Goal: Task Accomplishment & Management: Manage account settings

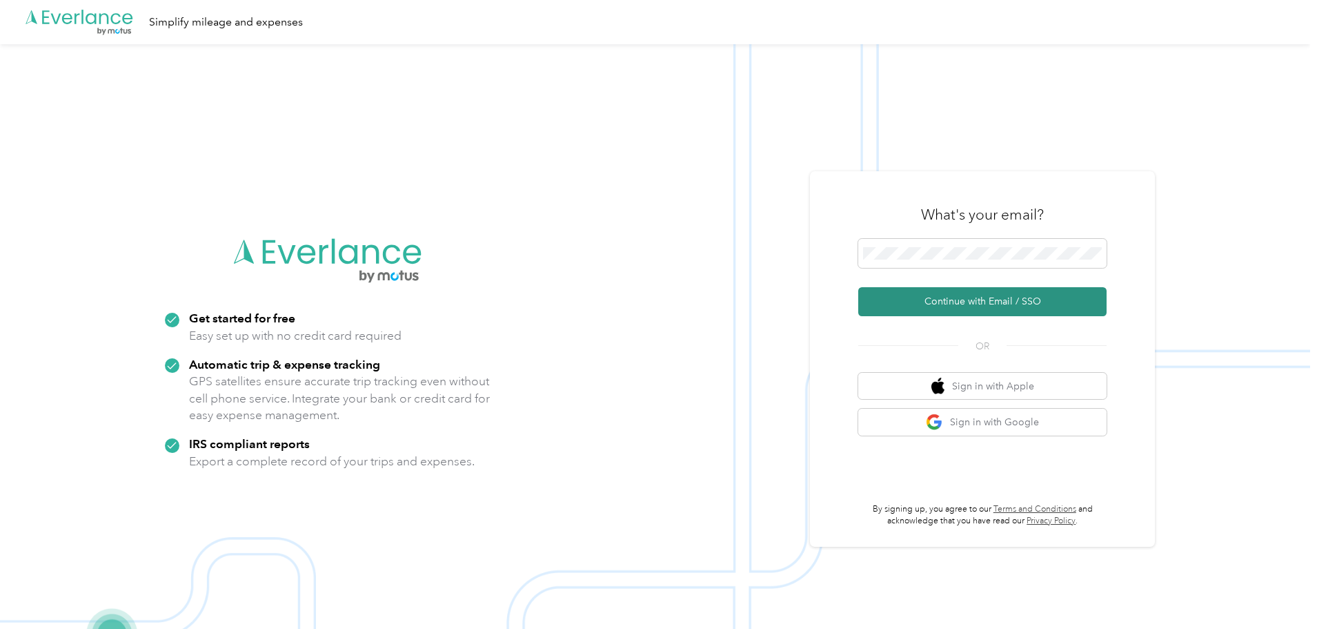
click at [1003, 300] on button "Continue with Email / SSO" at bounding box center [982, 301] width 248 height 29
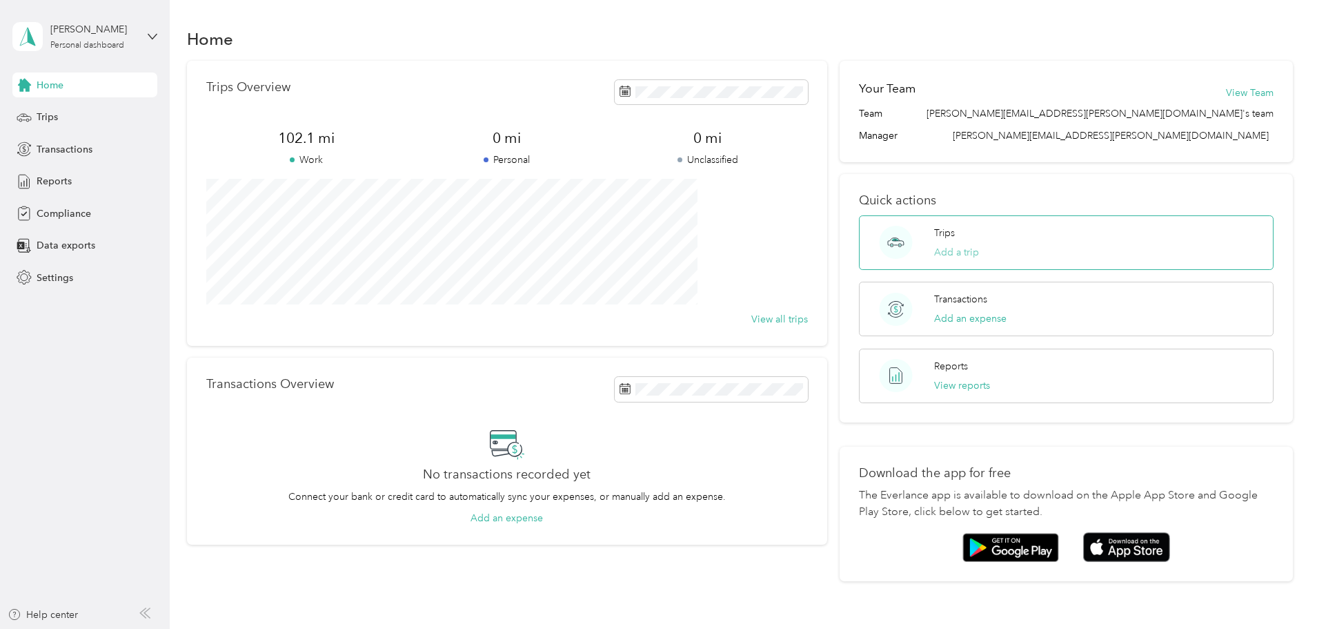
click at [947, 253] on button "Add a trip" at bounding box center [956, 252] width 45 height 14
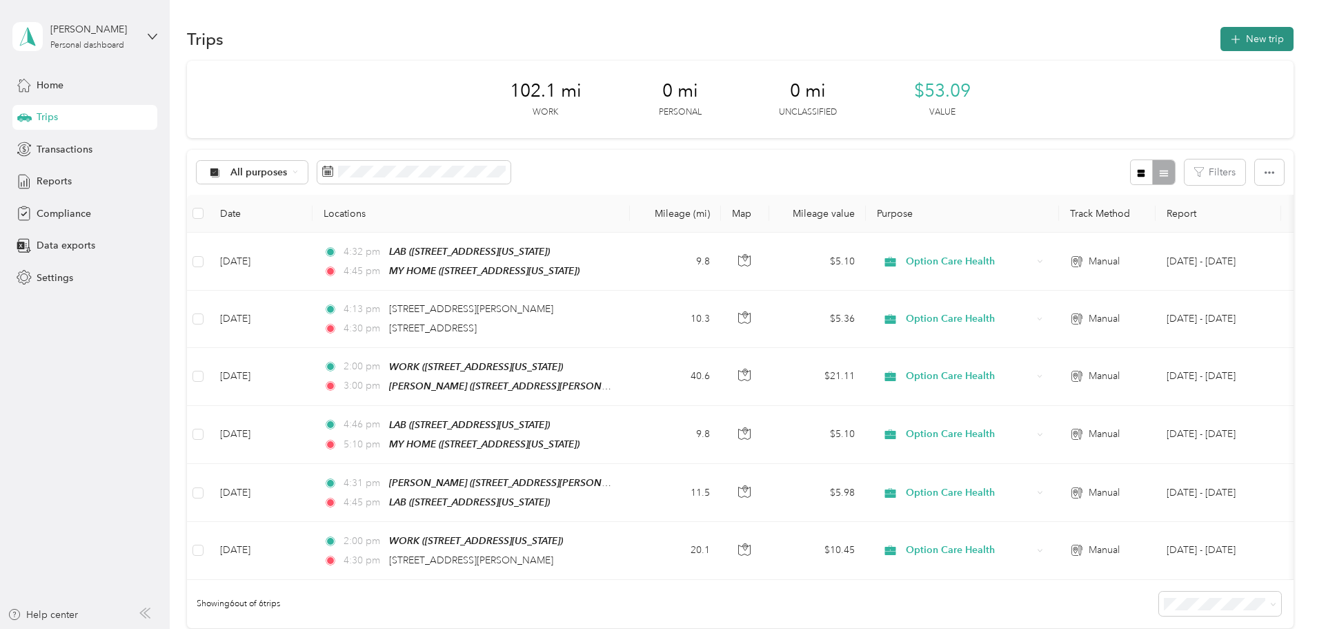
click at [1221, 39] on button "New trip" at bounding box center [1257, 39] width 73 height 24
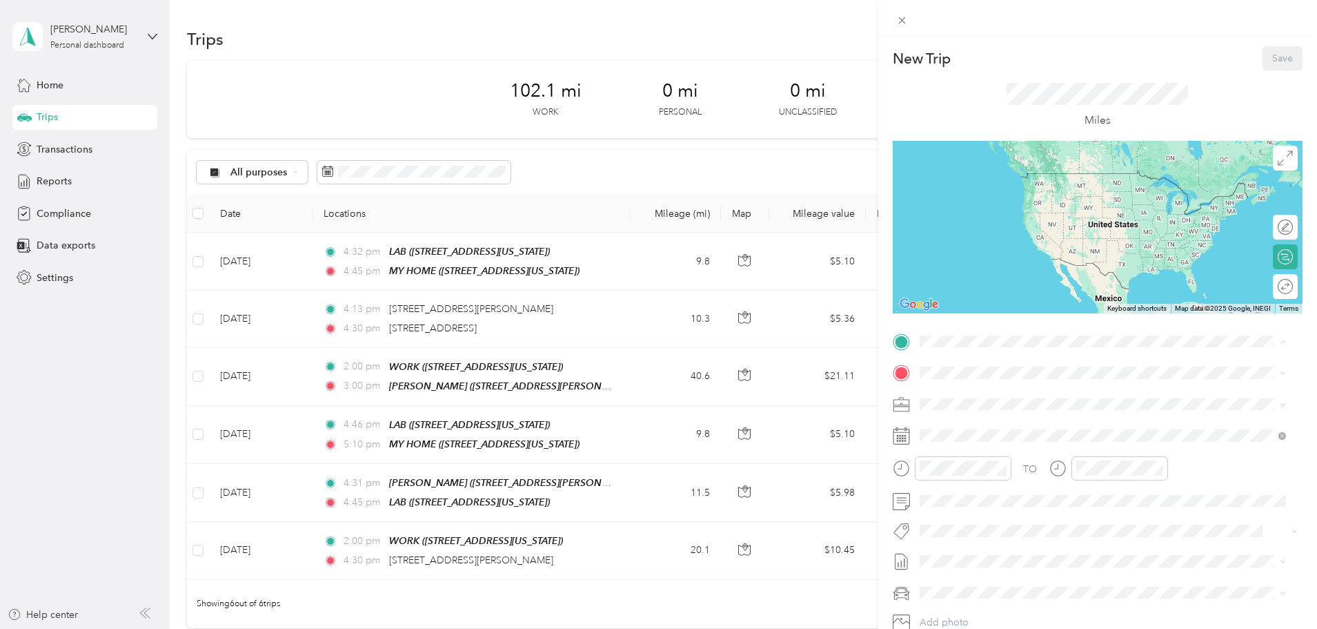
click at [974, 407] on span "[STREET_ADDRESS][US_STATE]" at bounding box center [1014, 412] width 138 height 12
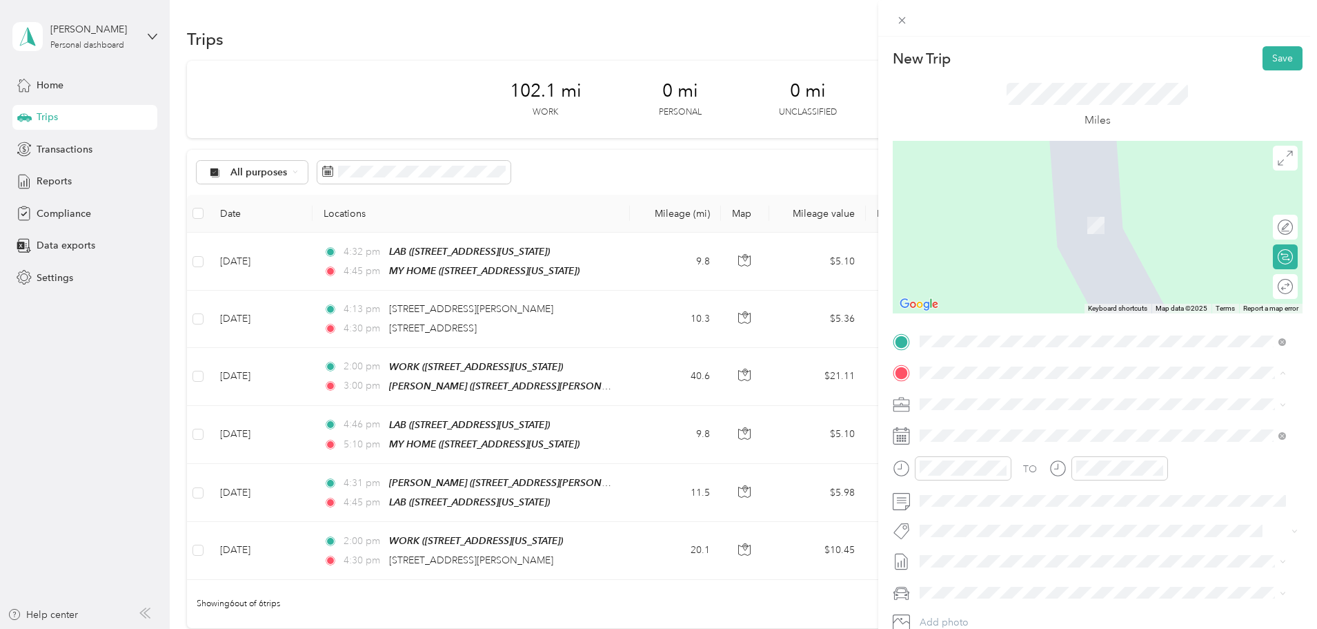
click at [973, 493] on div "[PERSON_NAME] [STREET_ADDRESS][PERSON_NAME][PERSON_NAME][US_STATE]" at bounding box center [1052, 478] width 215 height 29
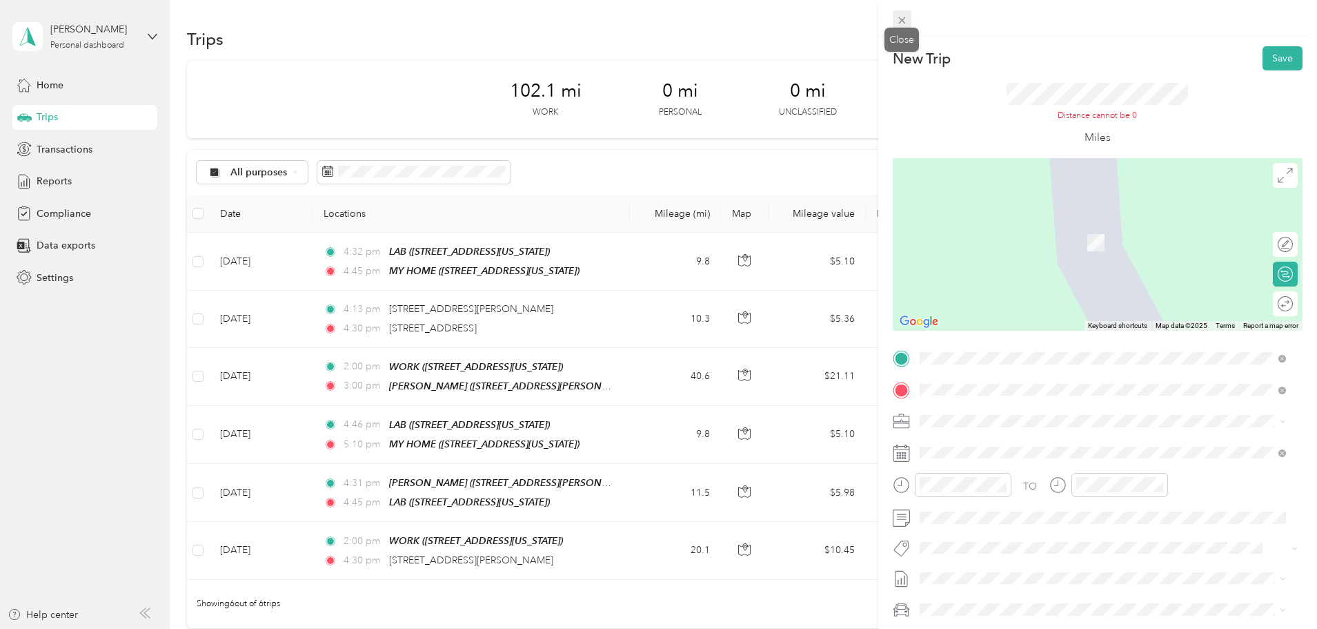
click at [902, 17] on icon at bounding box center [902, 20] width 12 height 12
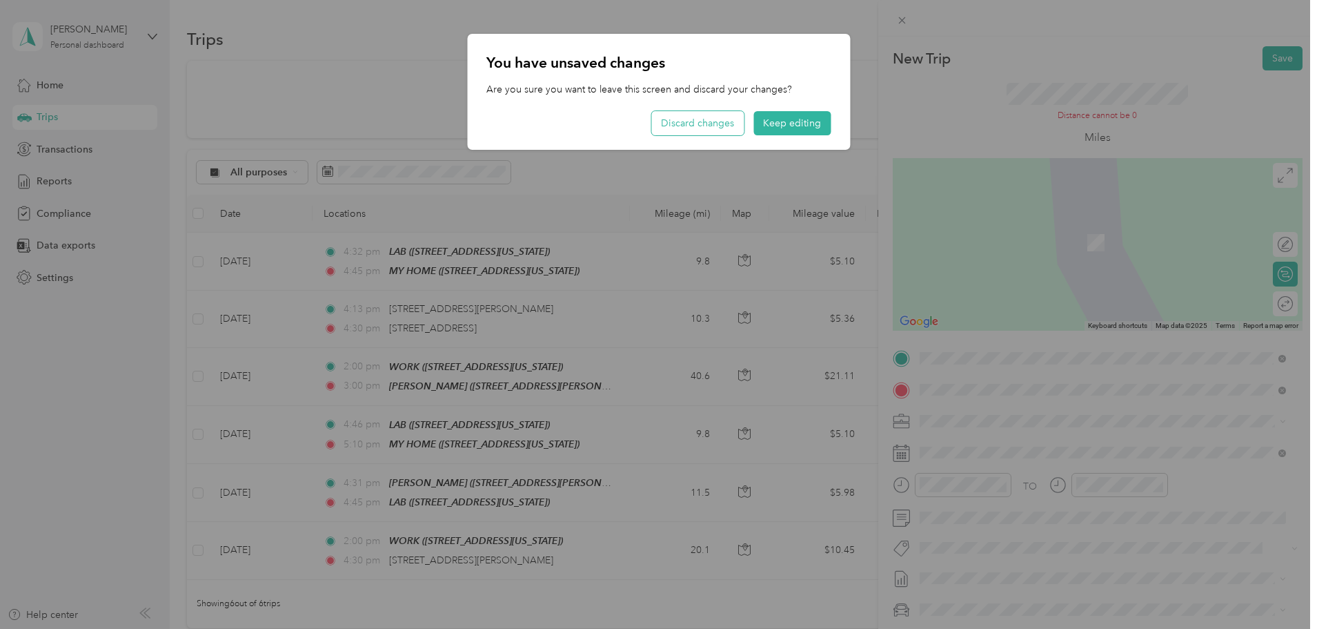
click at [709, 125] on button "Discard changes" at bounding box center [697, 123] width 92 height 24
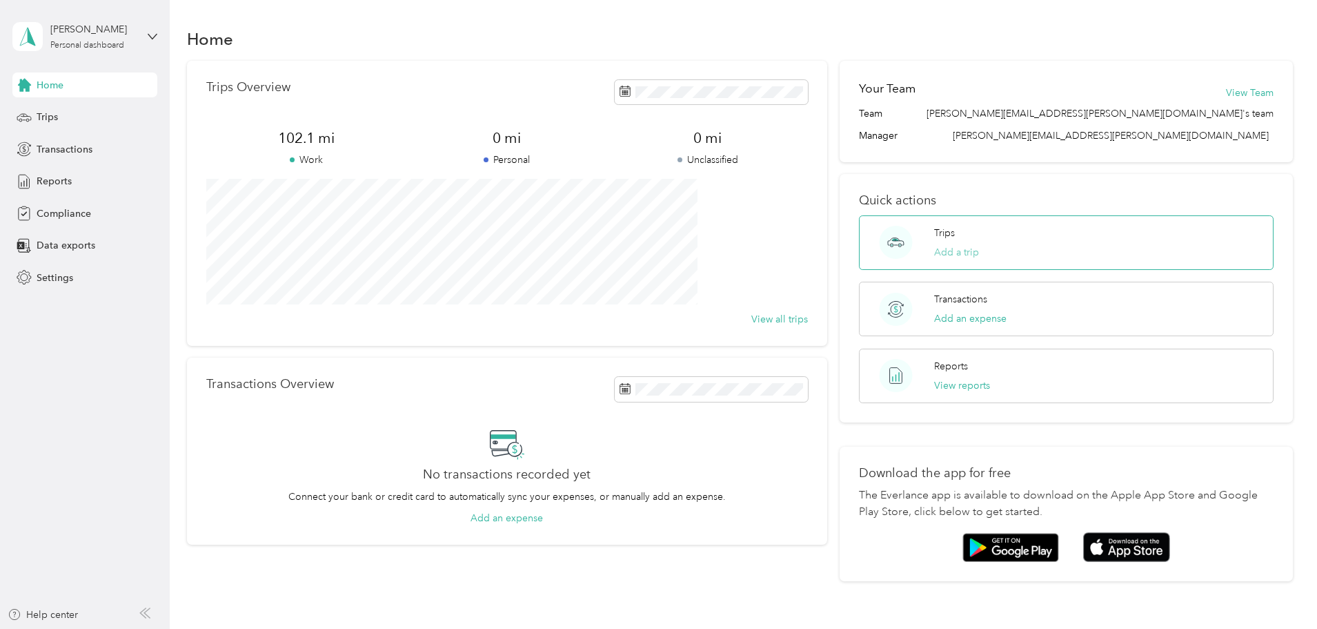
click at [941, 254] on button "Add a trip" at bounding box center [956, 252] width 45 height 14
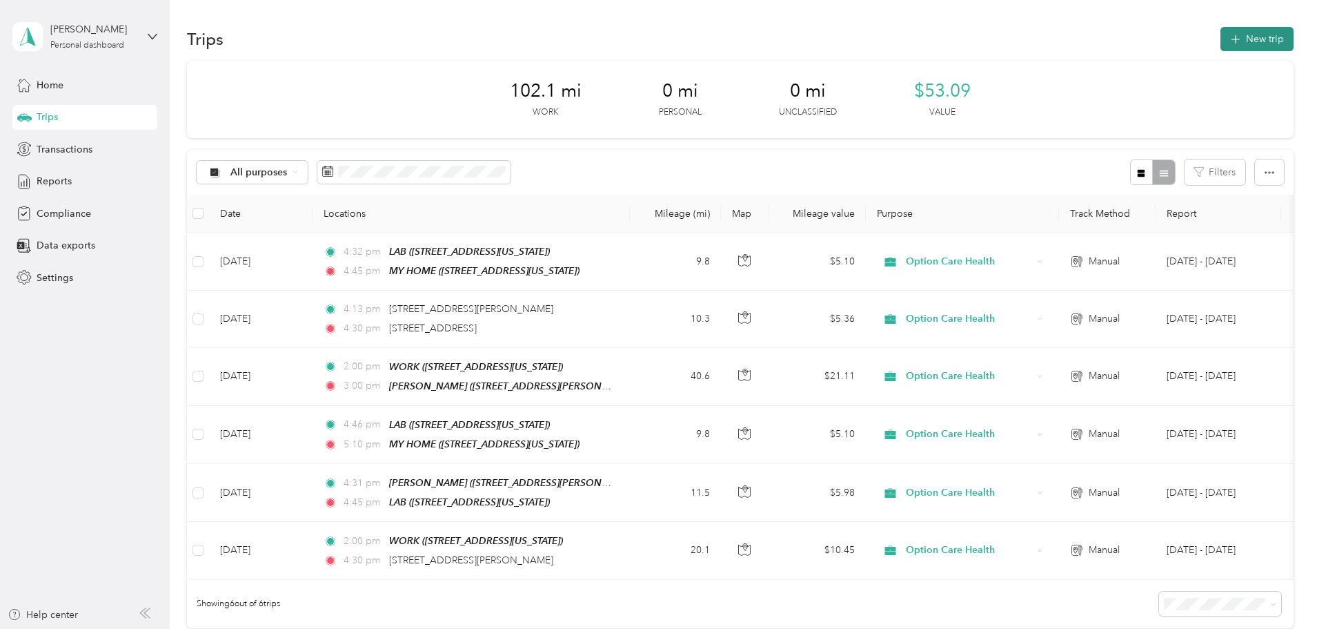
click at [1221, 43] on button "New trip" at bounding box center [1257, 39] width 73 height 24
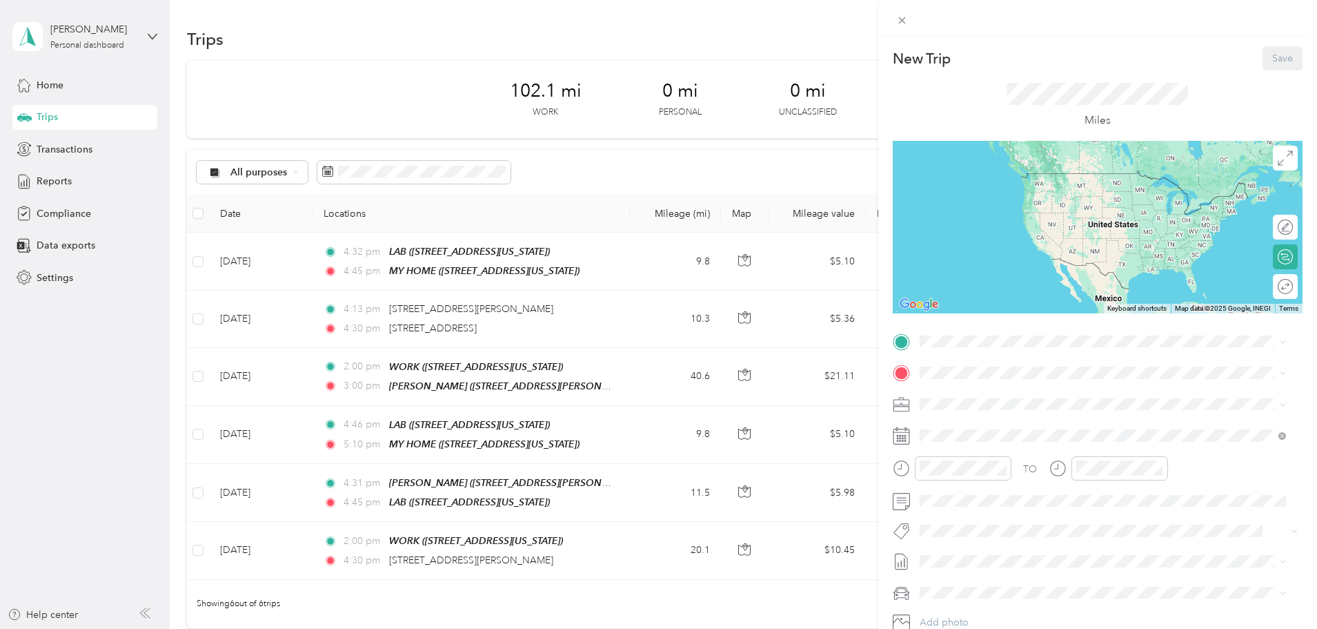
click at [1057, 239] on div at bounding box center [1098, 227] width 410 height 173
click at [972, 406] on span "[STREET_ADDRESS][US_STATE]" at bounding box center [1014, 412] width 138 height 12
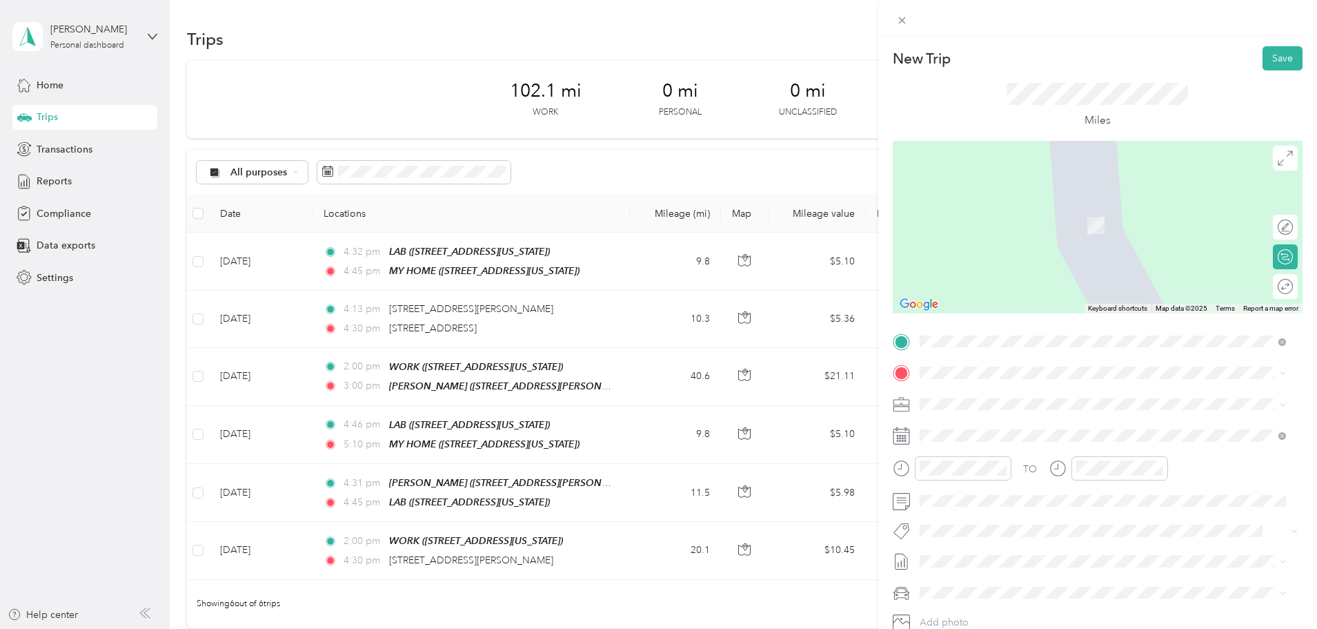
click at [978, 488] on span "[STREET_ADDRESS][PERSON_NAME][US_STATE]" at bounding box center [1052, 482] width 215 height 12
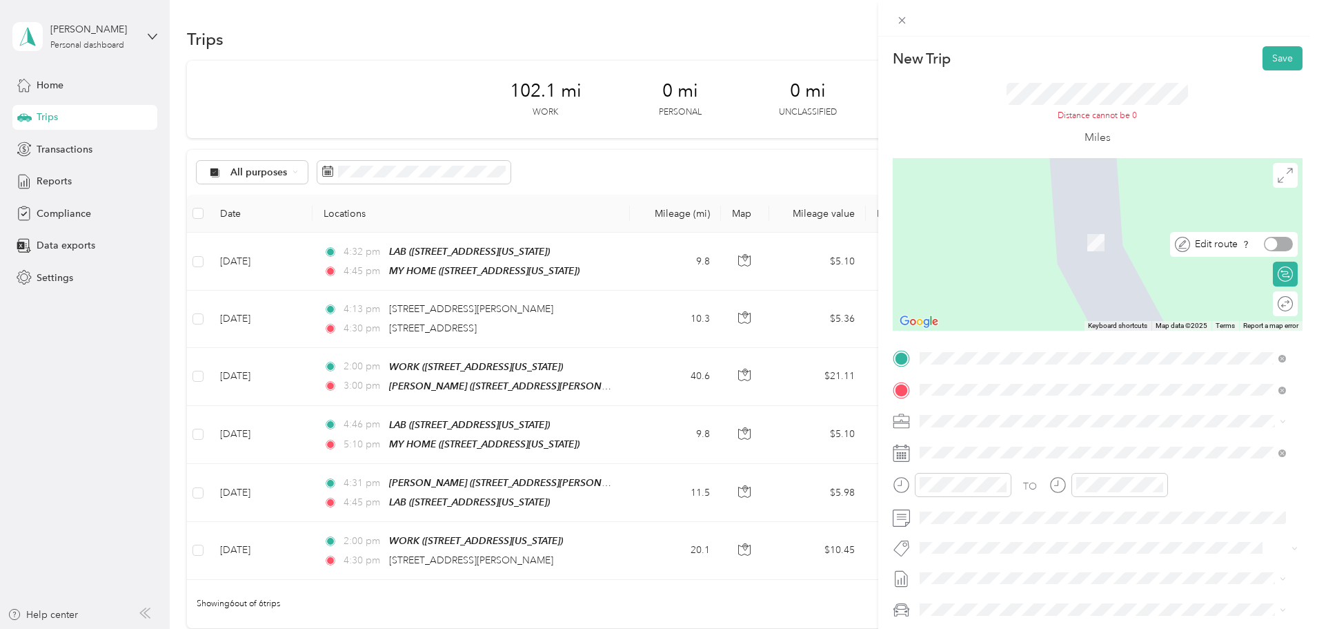
click at [1278, 251] on div "Edit route" at bounding box center [1241, 244] width 103 height 14
click at [1266, 240] on div at bounding box center [1272, 244] width 12 height 12
click at [1280, 244] on div at bounding box center [1286, 244] width 12 height 12
click at [1266, 306] on div at bounding box center [1272, 303] width 12 height 12
click at [1278, 177] on icon at bounding box center [1285, 175] width 15 height 15
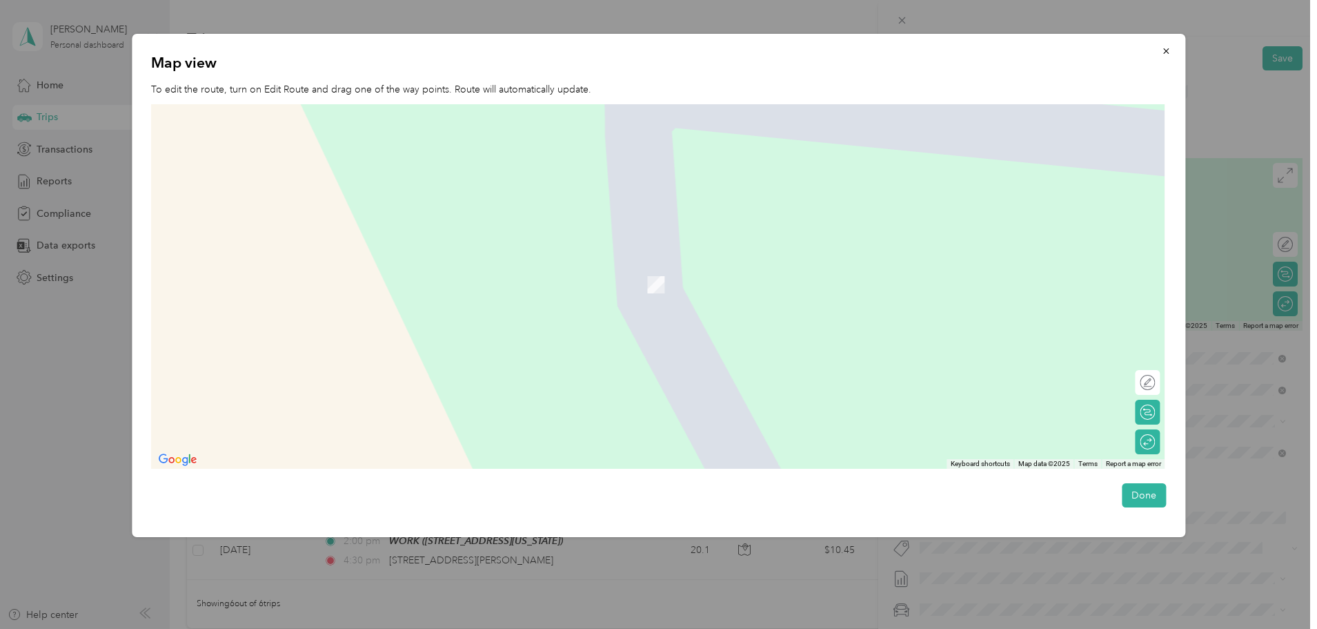
click at [663, 291] on img at bounding box center [656, 284] width 17 height 17
click at [1144, 501] on button "Done" at bounding box center [1144, 495] width 44 height 24
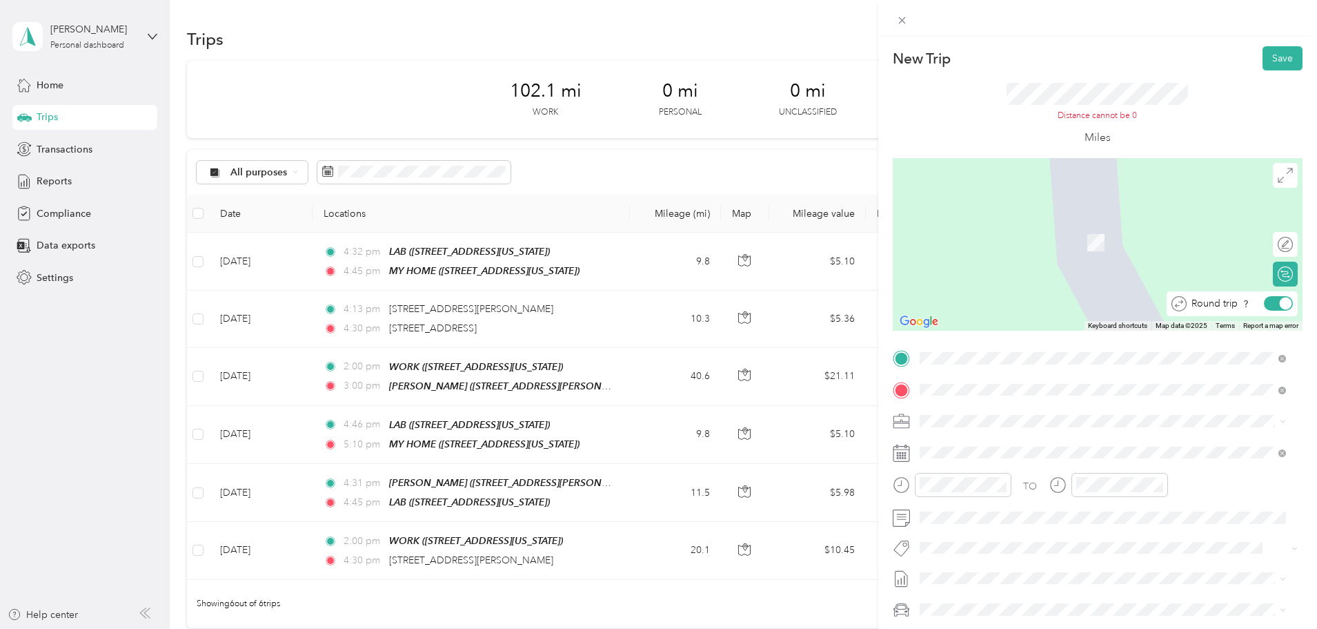
click at [1280, 300] on div at bounding box center [1286, 303] width 12 height 12
click at [1199, 438] on div "TO Add photo" at bounding box center [1098, 513] width 410 height 333
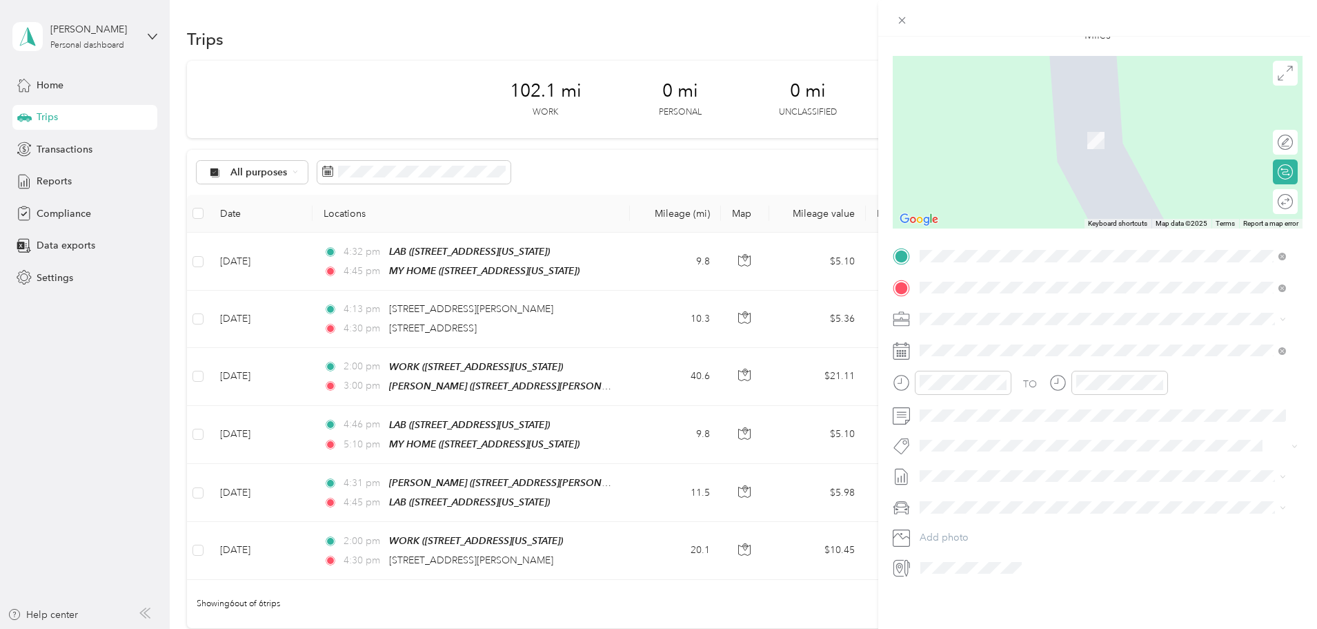
scroll to position [114, 0]
click at [1115, 514] on div "TO Add photo" at bounding box center [1098, 411] width 410 height 333
click at [1015, 528] on button "Add photo" at bounding box center [1109, 537] width 388 height 19
click at [964, 543] on span "MY PERSONAL VEHICLE" at bounding box center [979, 544] width 108 height 12
click at [905, 559] on icon at bounding box center [902, 568] width 18 height 18
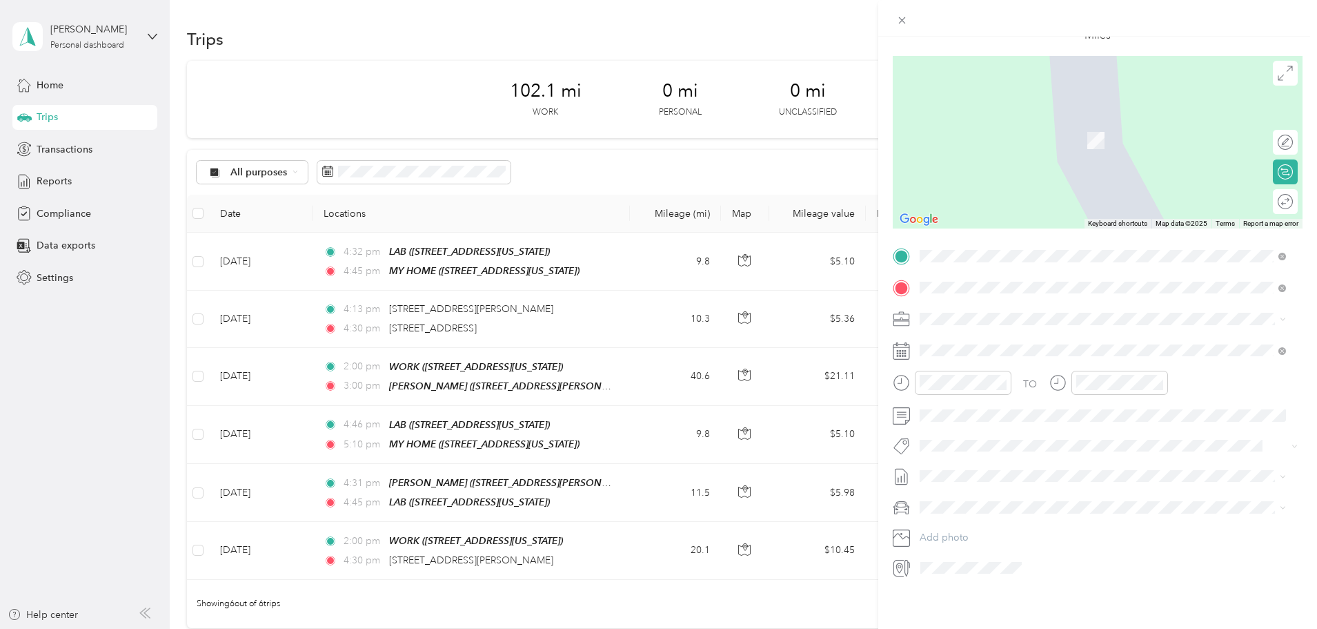
scroll to position [0, 0]
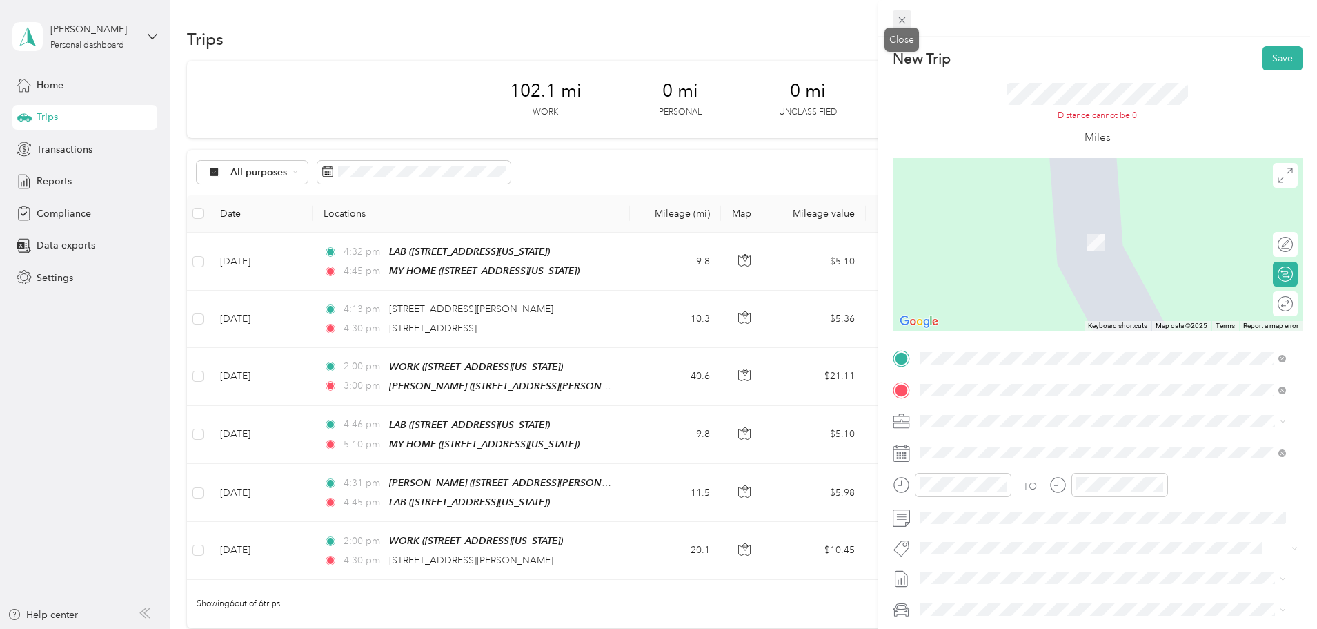
click at [902, 23] on icon at bounding box center [902, 20] width 12 height 12
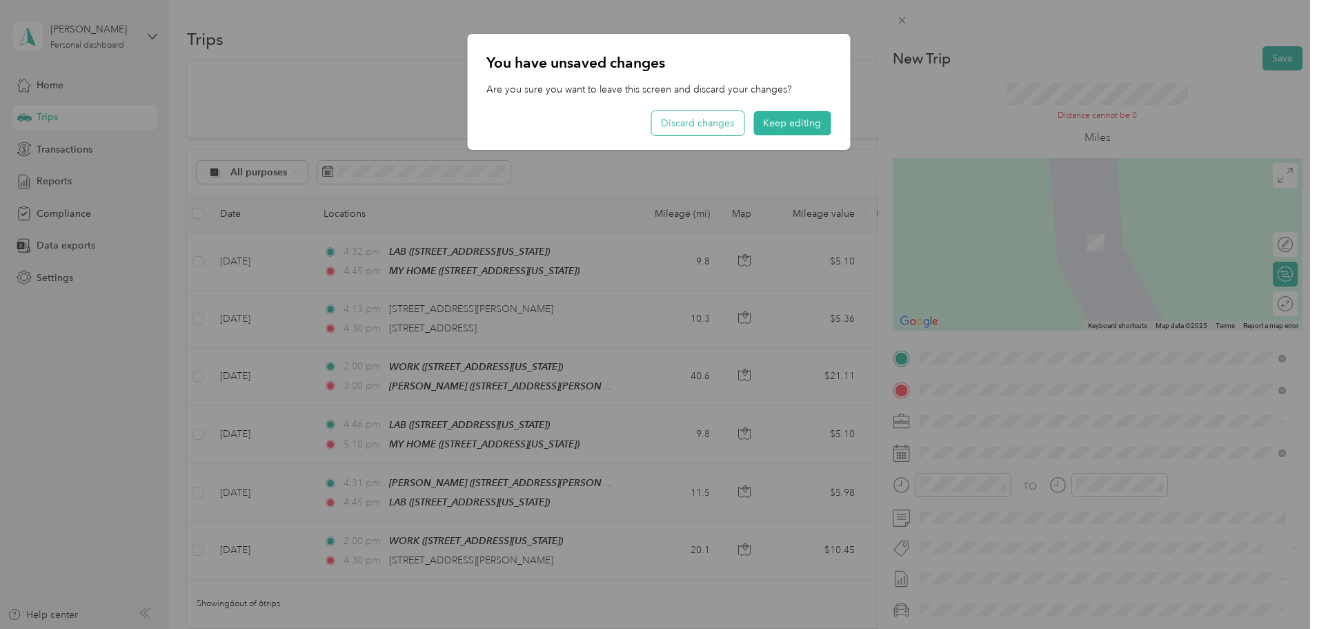
click at [694, 124] on button "Discard changes" at bounding box center [697, 123] width 92 height 24
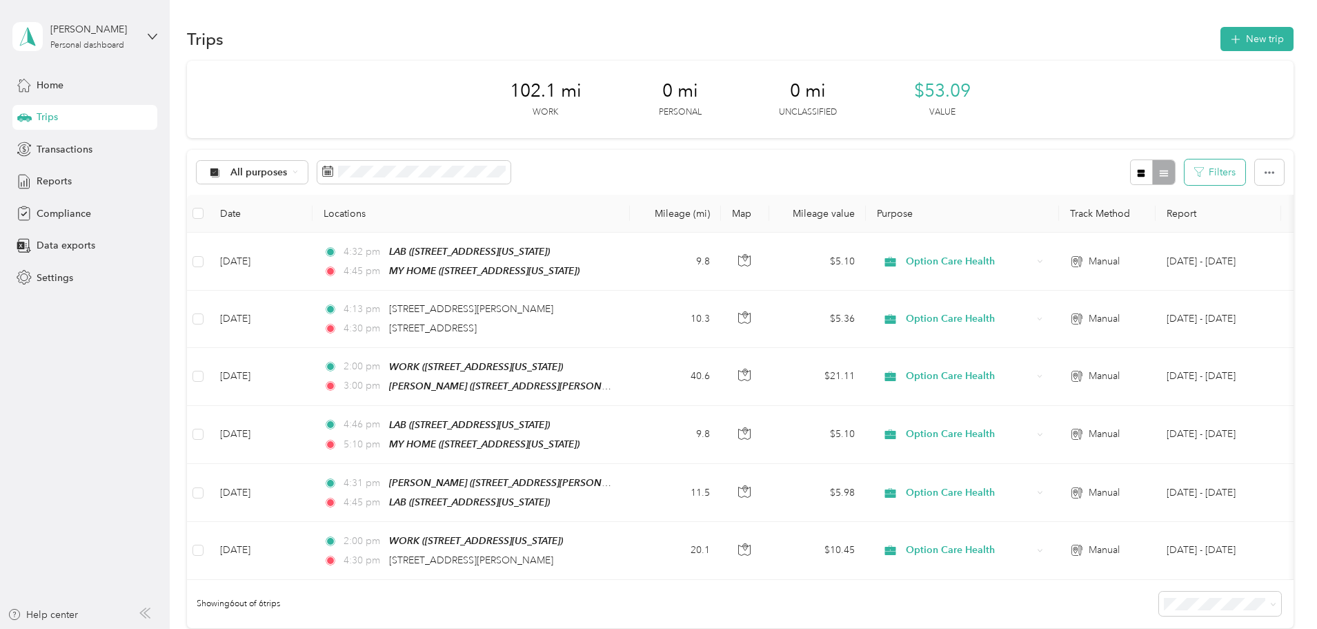
click at [1185, 168] on button "Filters" at bounding box center [1215, 172] width 61 height 26
click at [1255, 173] on button "button" at bounding box center [1269, 172] width 29 height 26
click at [1143, 222] on span "Export" at bounding box center [1153, 223] width 29 height 12
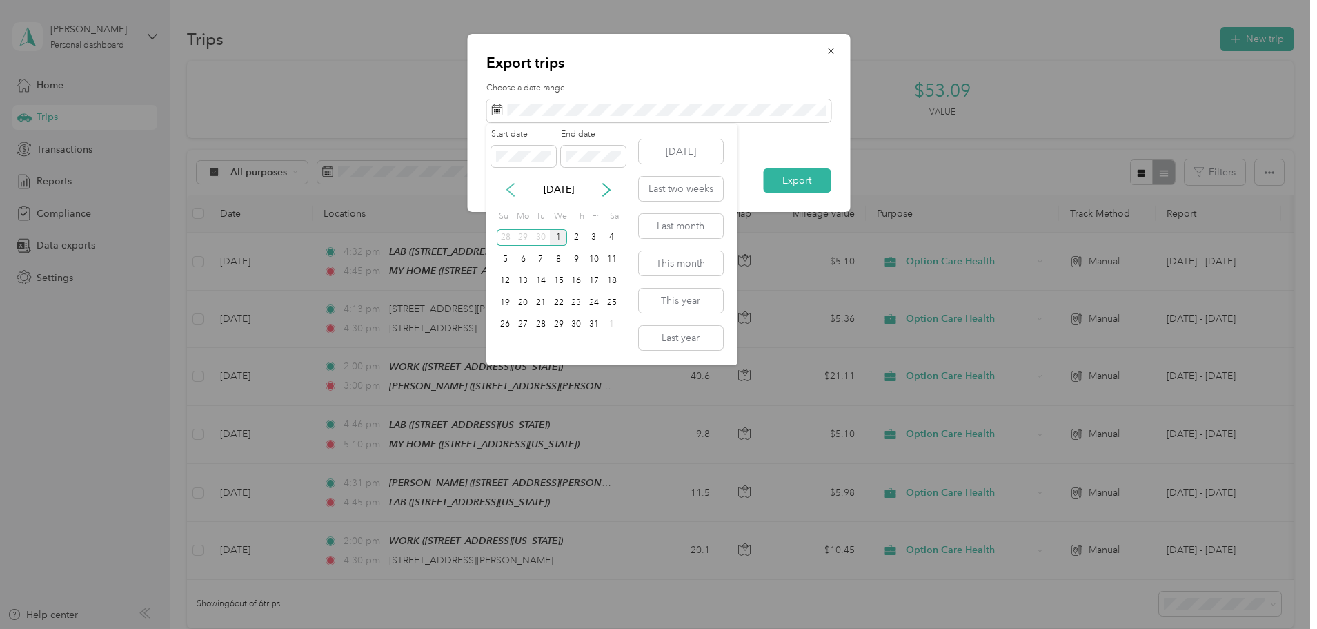
click at [511, 190] on icon at bounding box center [511, 190] width 14 height 14
click at [518, 235] on div "1" at bounding box center [523, 237] width 18 height 17
click at [598, 146] on span at bounding box center [593, 157] width 65 height 22
click at [537, 324] on div "30" at bounding box center [541, 324] width 18 height 17
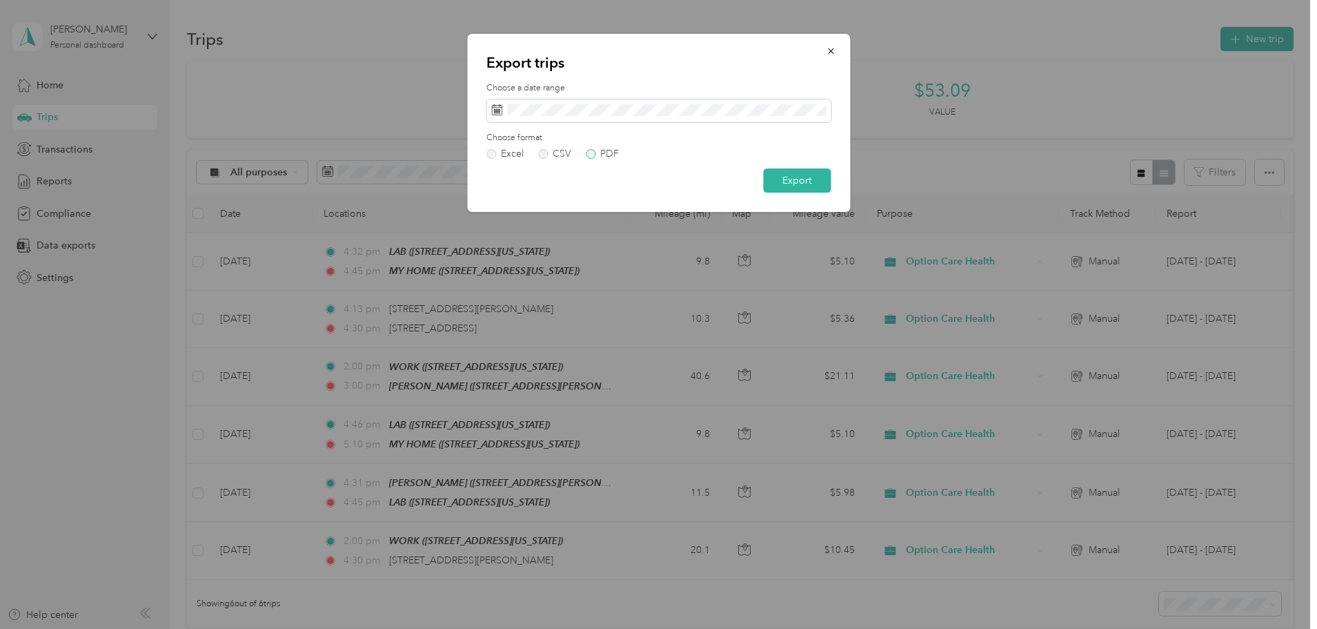
click at [593, 154] on label "PDF" at bounding box center [602, 154] width 33 height 10
click at [798, 181] on button "Export" at bounding box center [797, 180] width 68 height 24
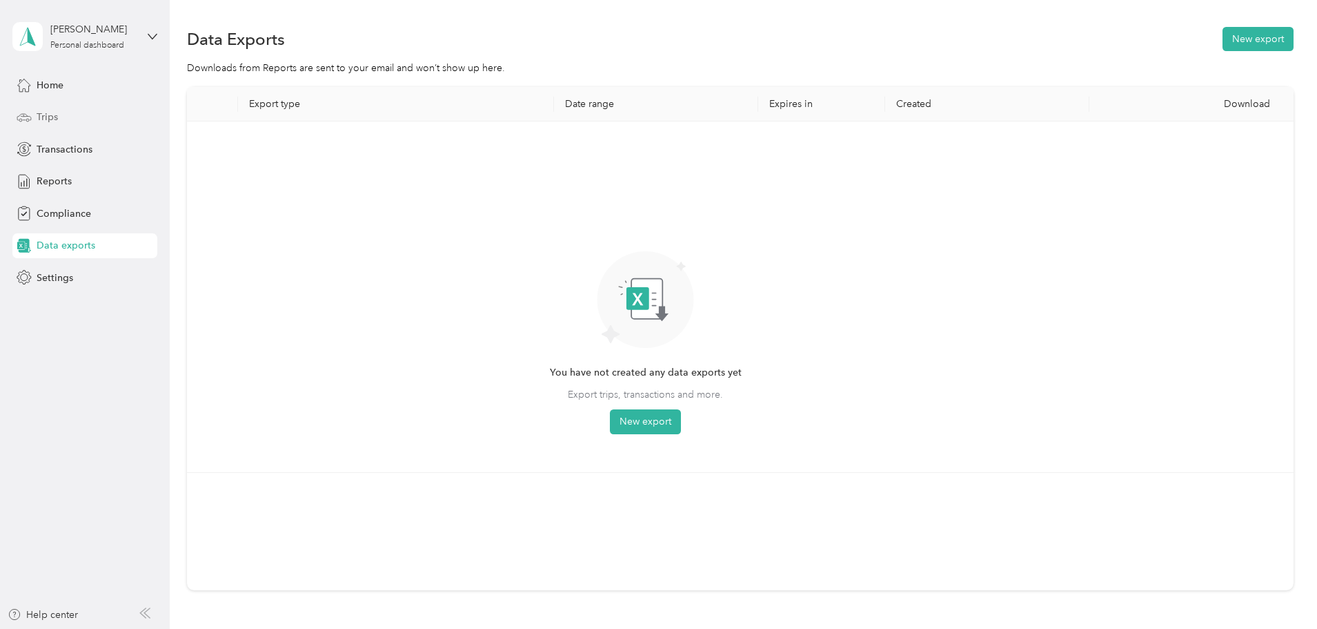
click at [48, 119] on span "Trips" at bounding box center [47, 117] width 21 height 14
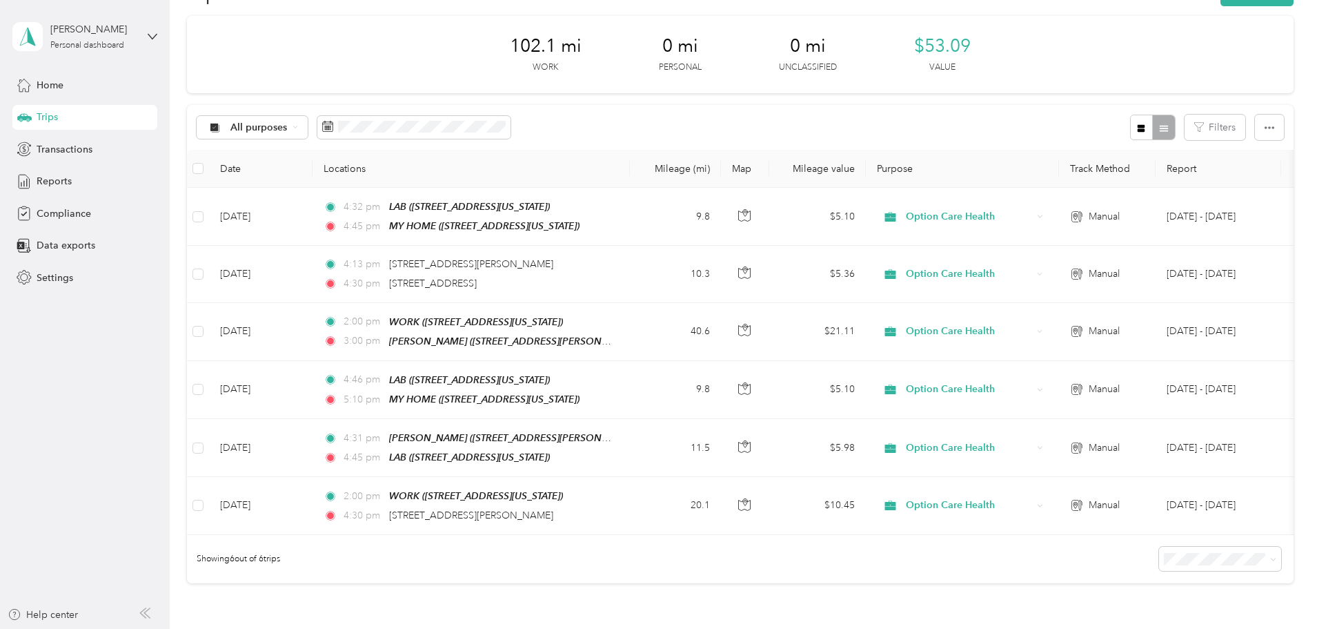
scroll to position [69, 0]
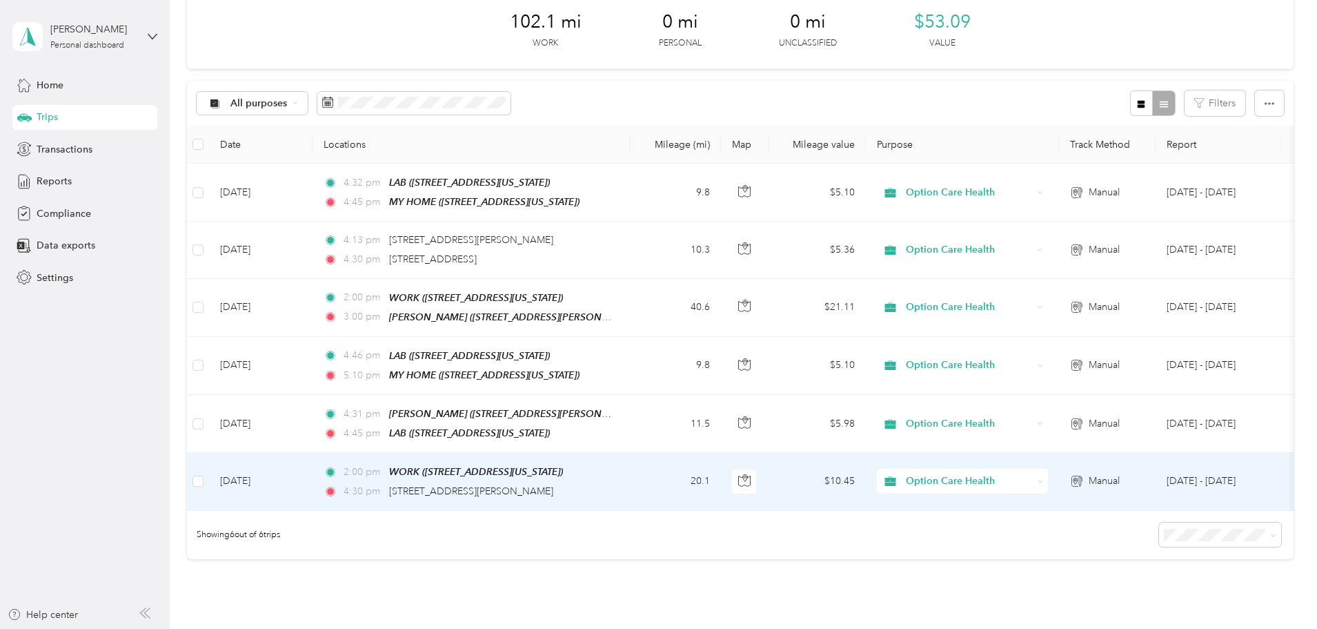
click at [1079, 478] on icon at bounding box center [1076, 482] width 6 height 8
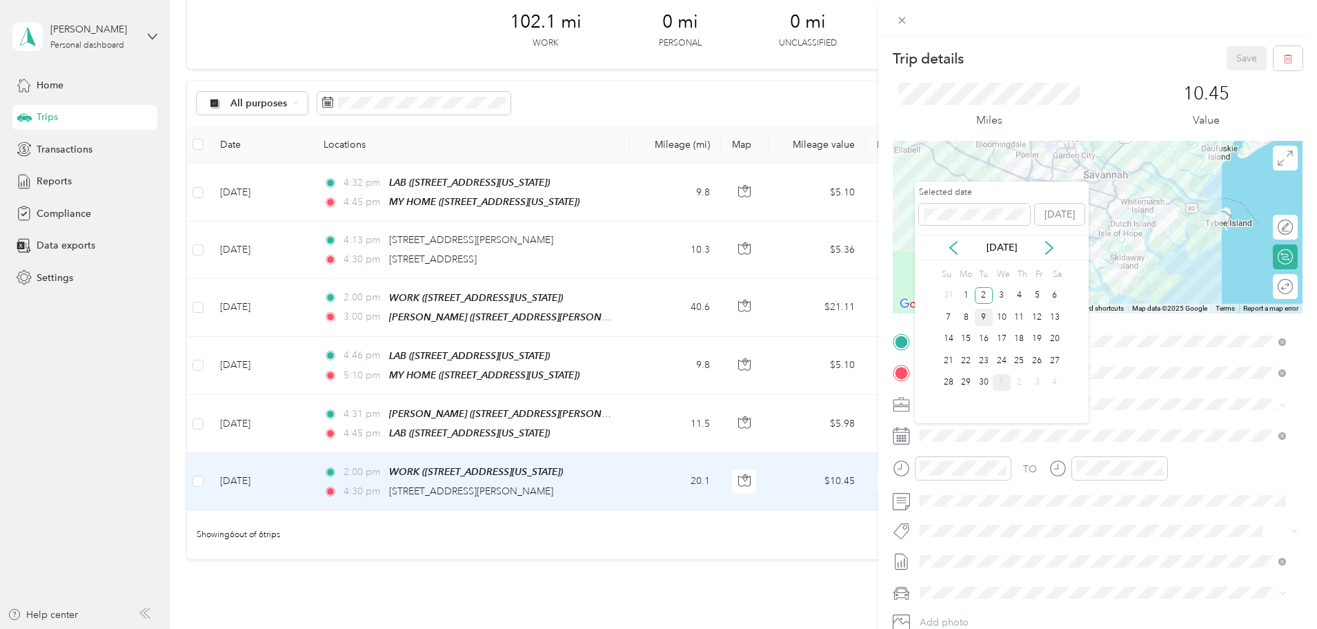
click at [984, 317] on div "9" at bounding box center [984, 316] width 18 height 17
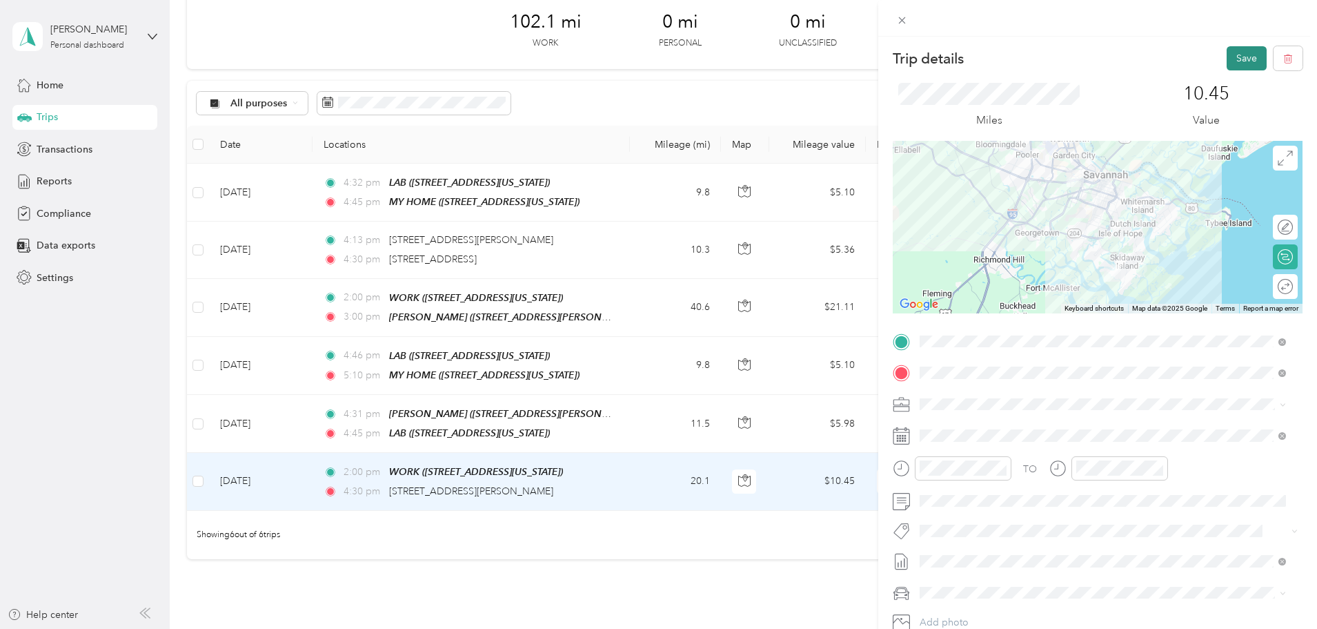
click at [1233, 52] on button "Save" at bounding box center [1247, 58] width 40 height 24
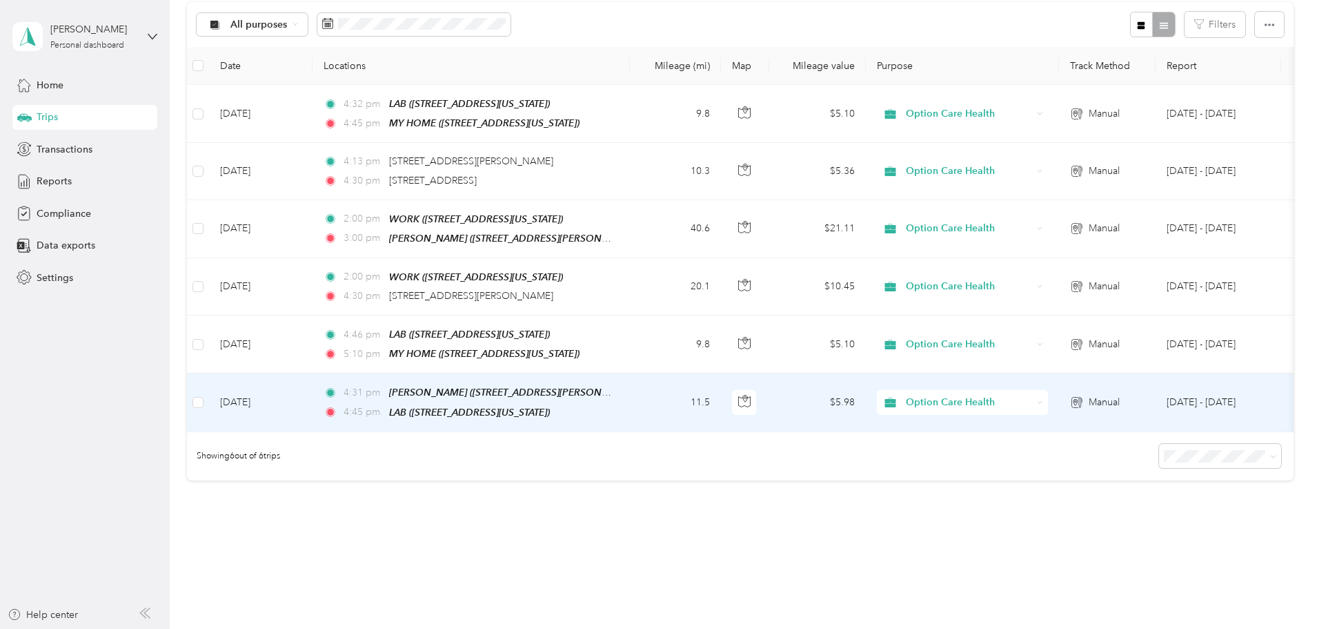
scroll to position [57, 0]
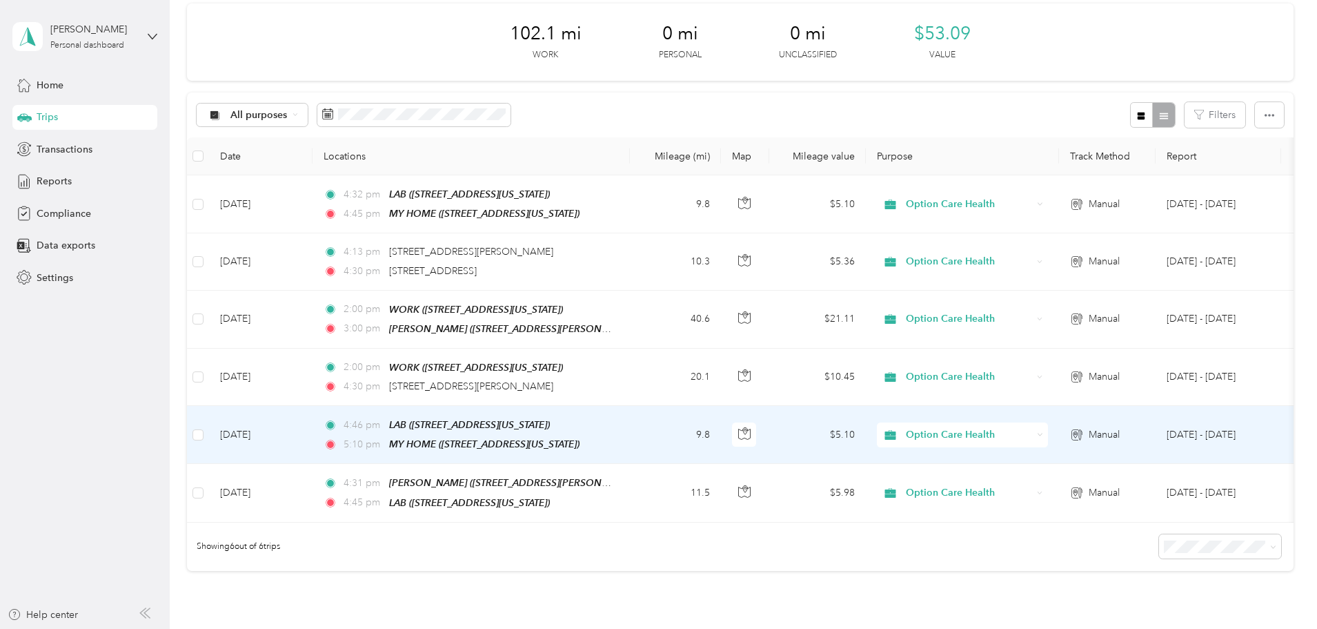
click at [313, 431] on td "[DATE]" at bounding box center [261, 435] width 104 height 58
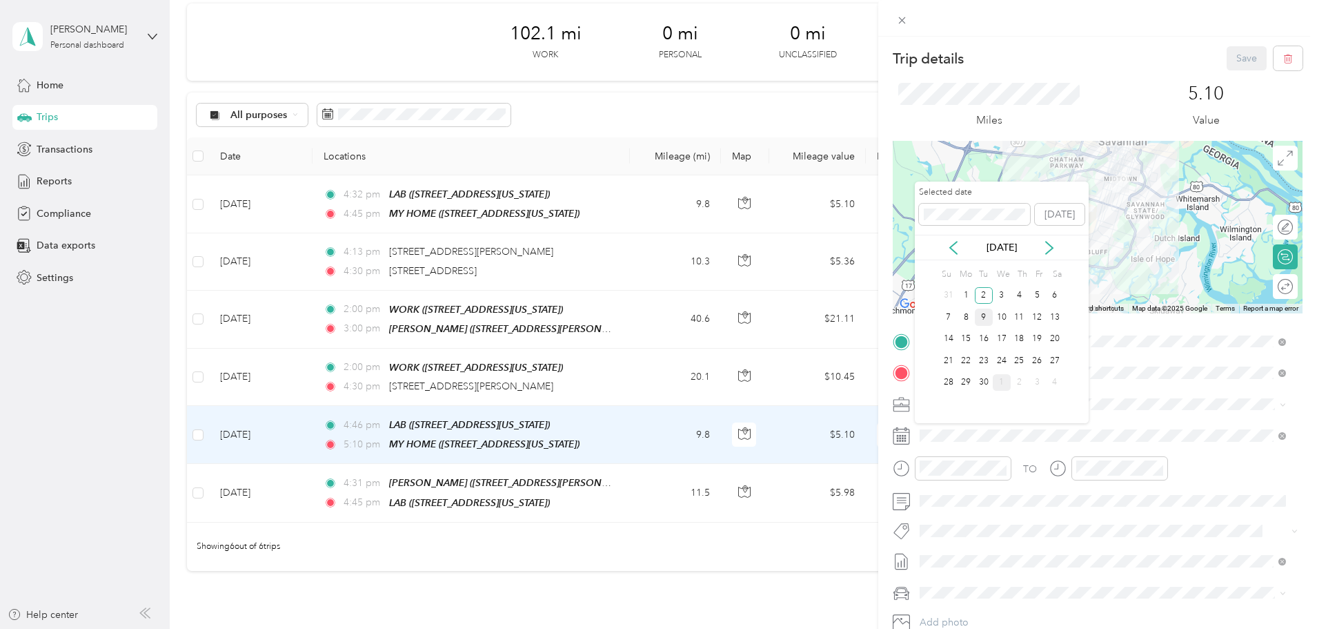
click at [983, 320] on div "9" at bounding box center [984, 316] width 18 height 17
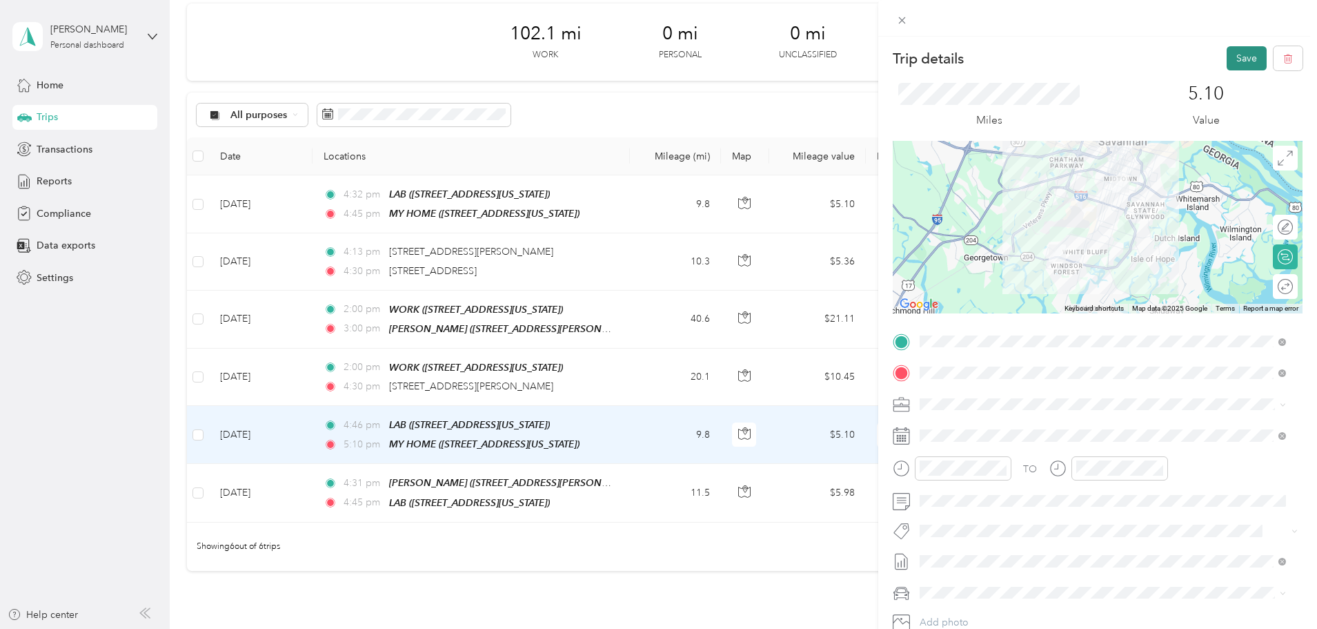
click at [1233, 59] on button "Save" at bounding box center [1247, 58] width 40 height 24
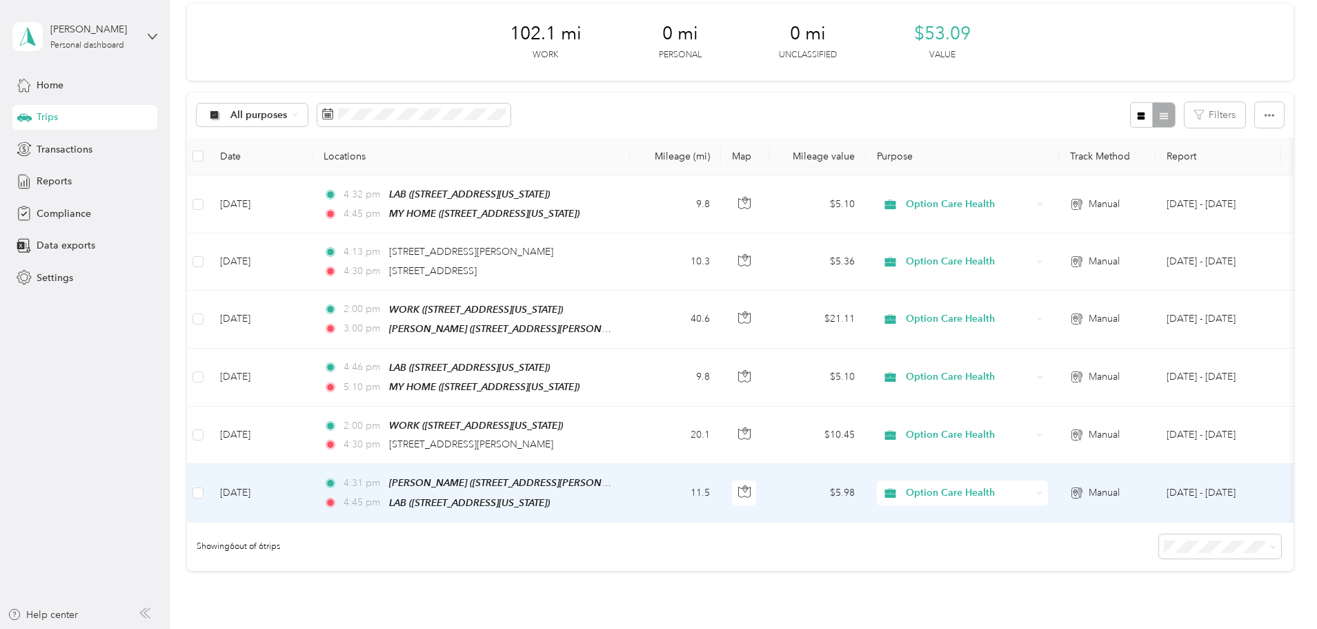
click at [313, 483] on td "[DATE]" at bounding box center [261, 493] width 104 height 58
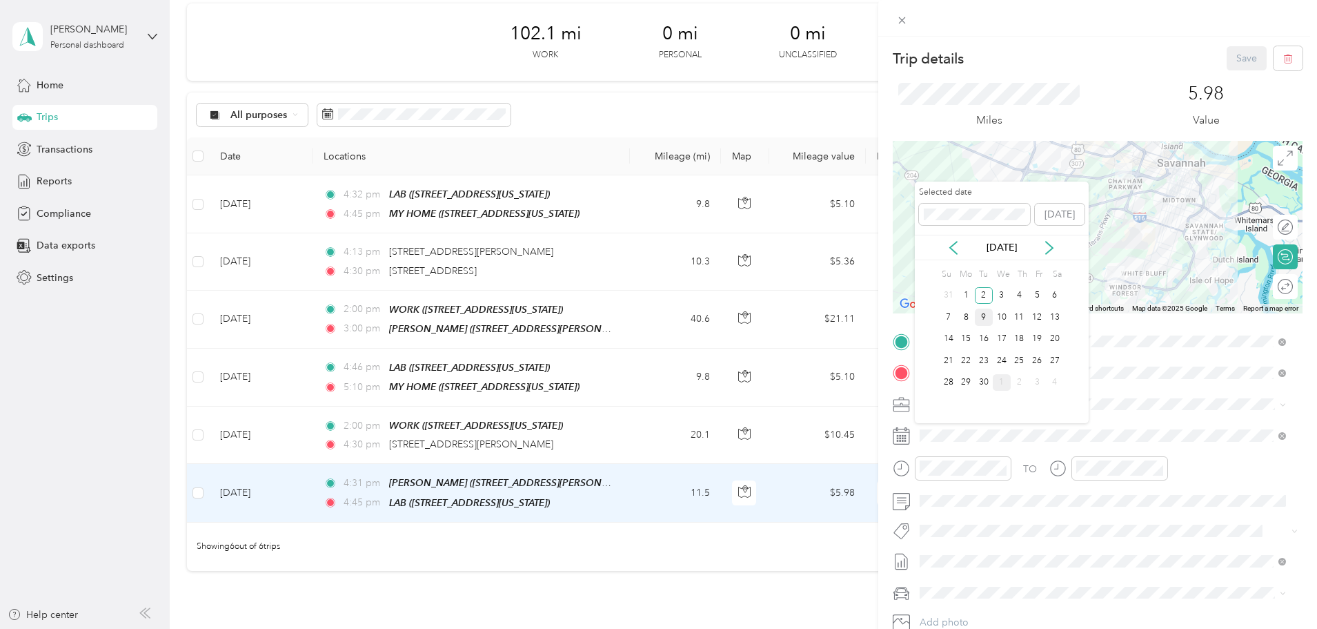
click at [987, 317] on div "9" at bounding box center [984, 316] width 18 height 17
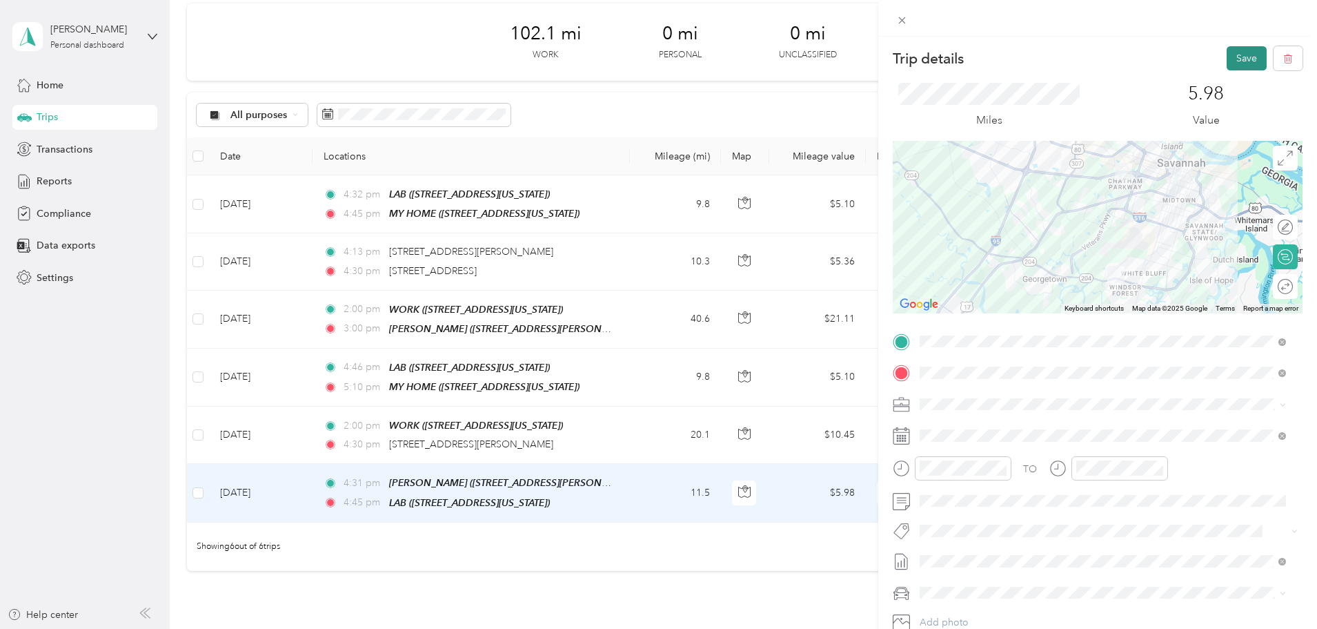
click at [1237, 56] on button "Save" at bounding box center [1247, 58] width 40 height 24
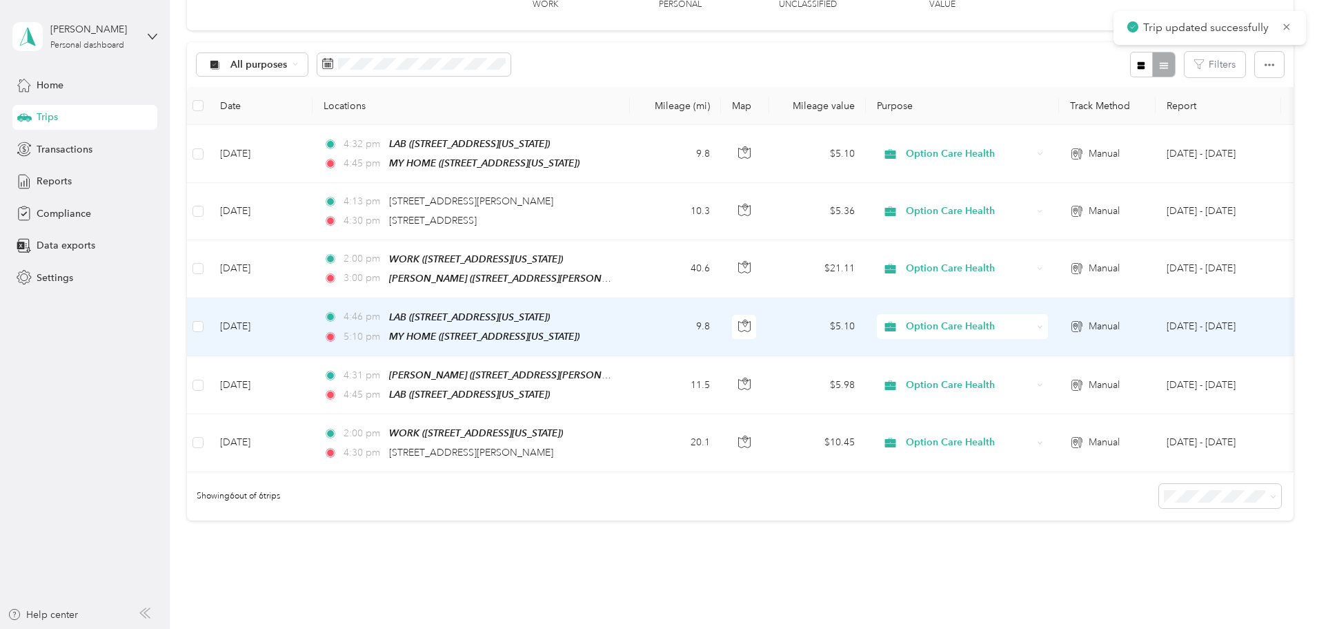
scroll to position [195, 0]
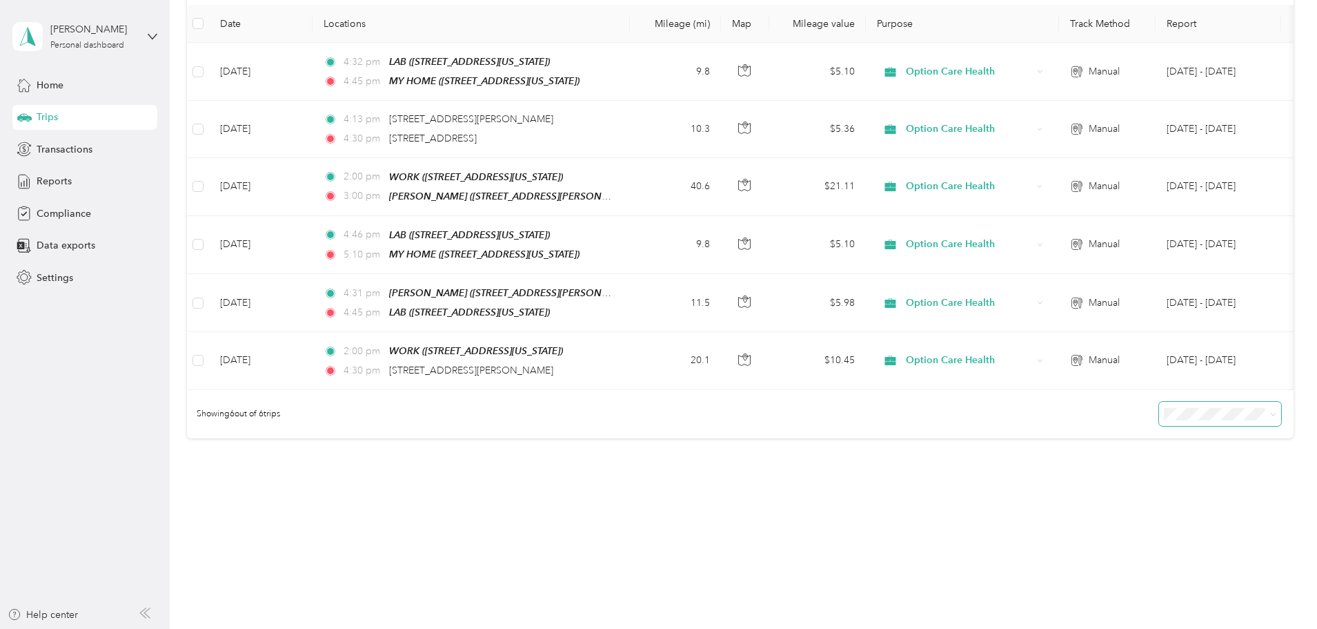
click at [1270, 417] on icon at bounding box center [1273, 414] width 6 height 6
click at [1105, 469] on li "50 per load" at bounding box center [1124, 461] width 122 height 24
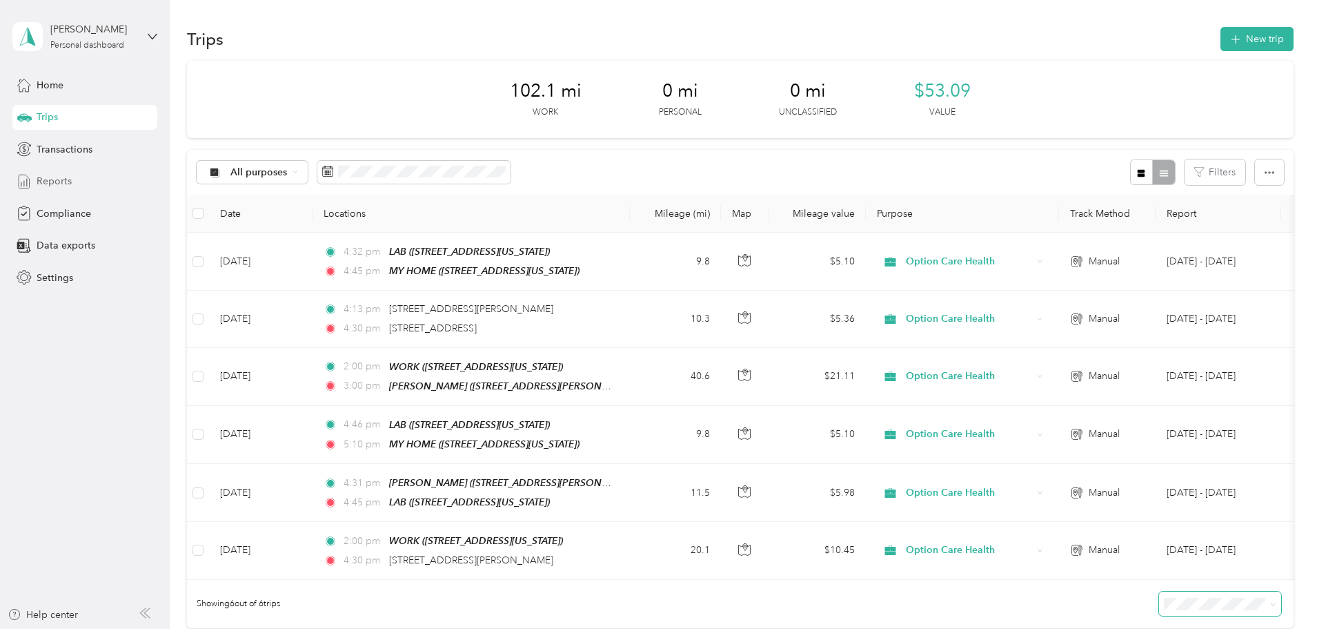
click at [56, 186] on span "Reports" at bounding box center [54, 181] width 35 height 14
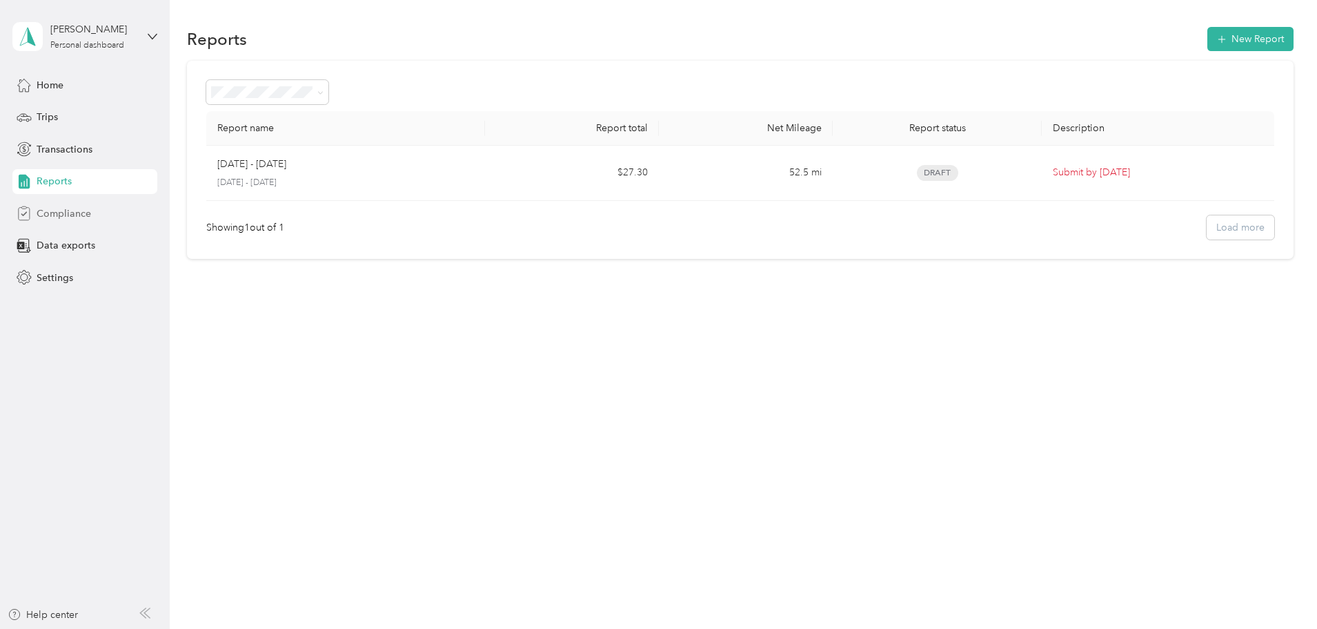
click at [68, 213] on span "Compliance" at bounding box center [64, 213] width 55 height 14
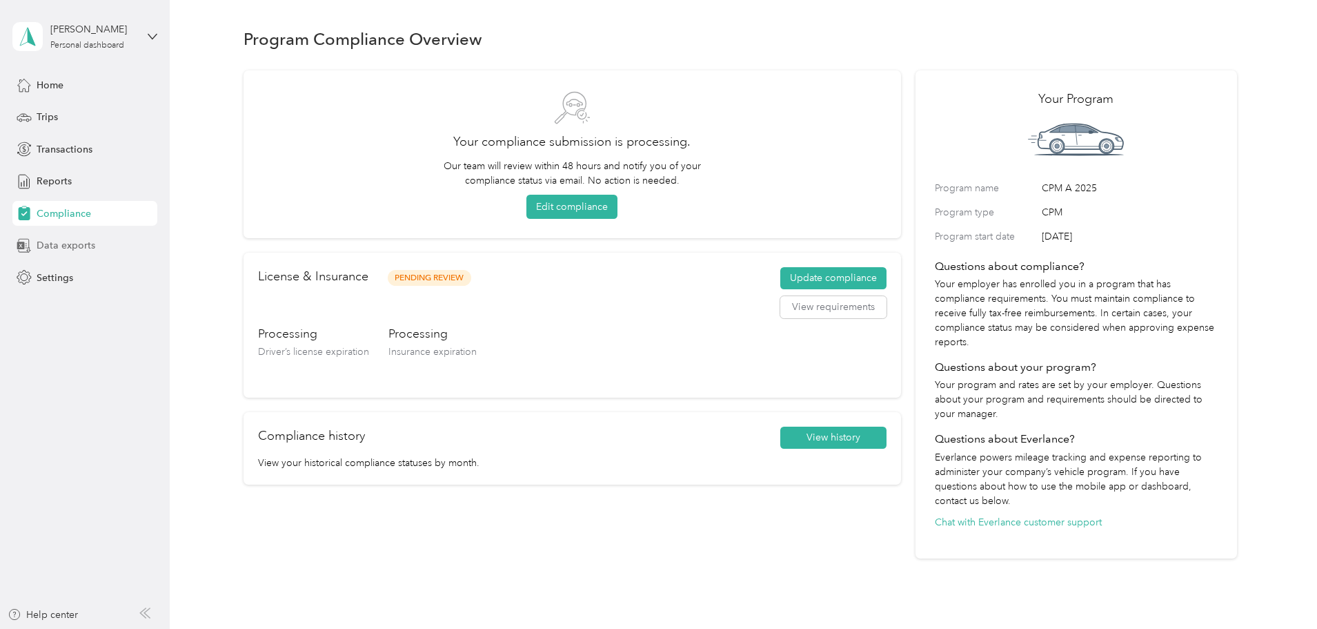
click at [60, 247] on span "Data exports" at bounding box center [66, 245] width 59 height 14
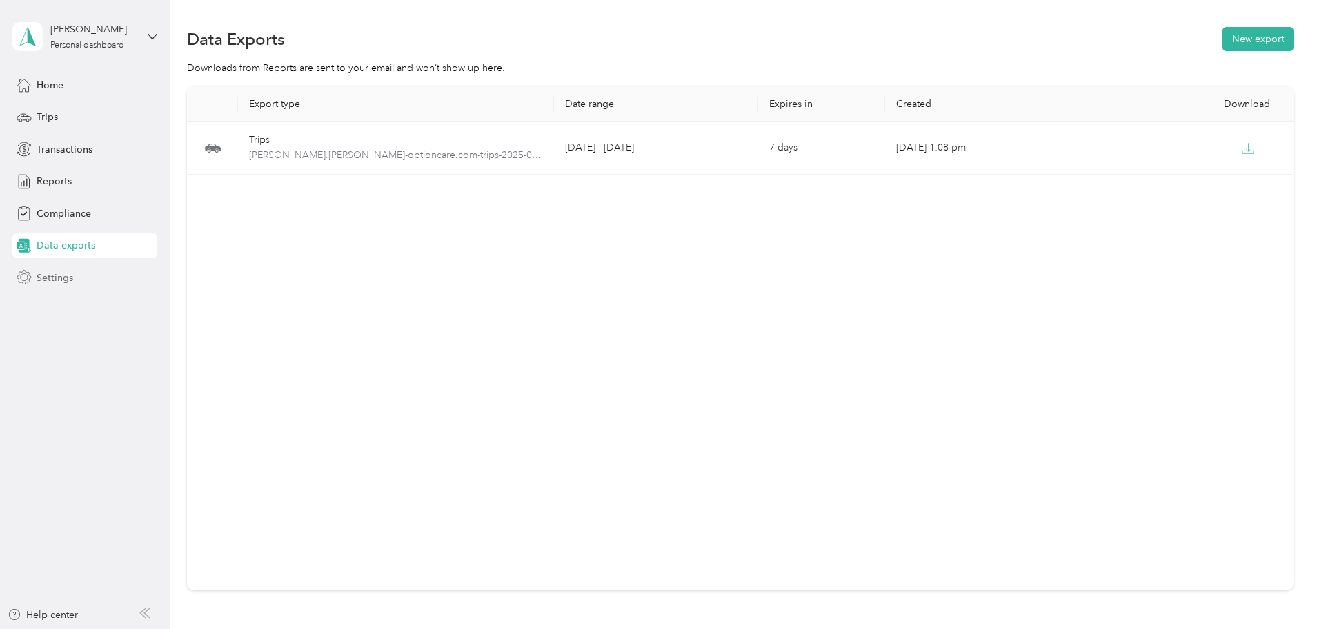
click at [51, 277] on span "Settings" at bounding box center [55, 278] width 37 height 14
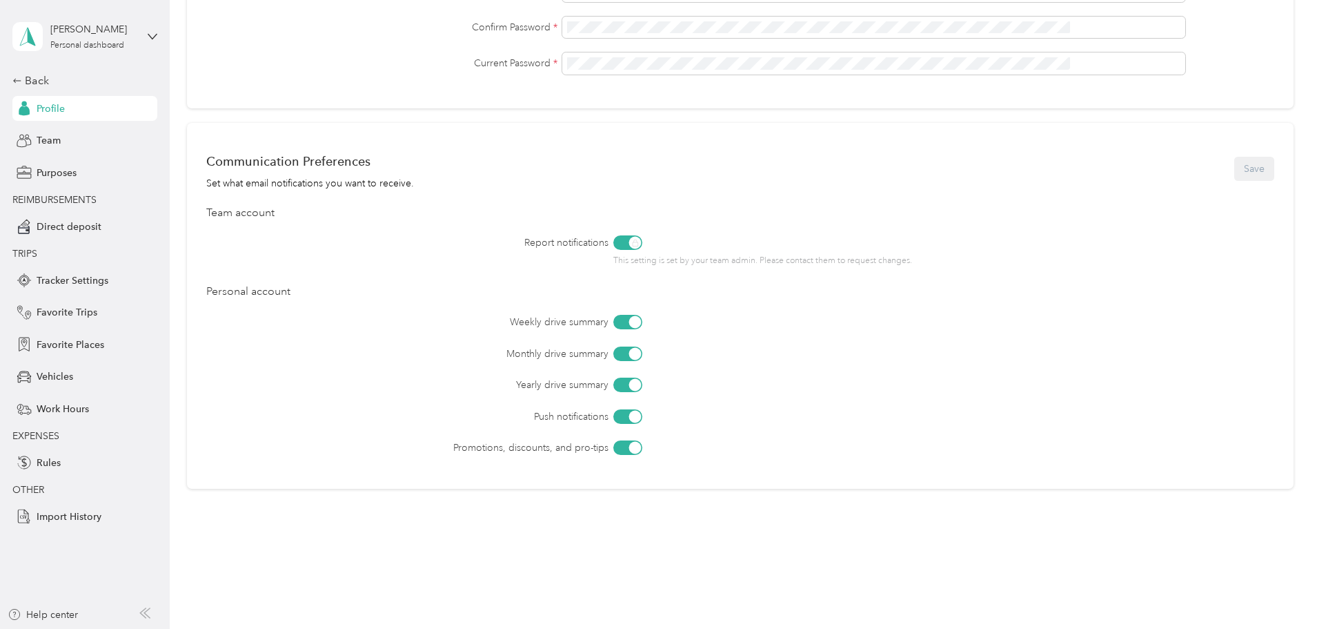
scroll to position [472, 0]
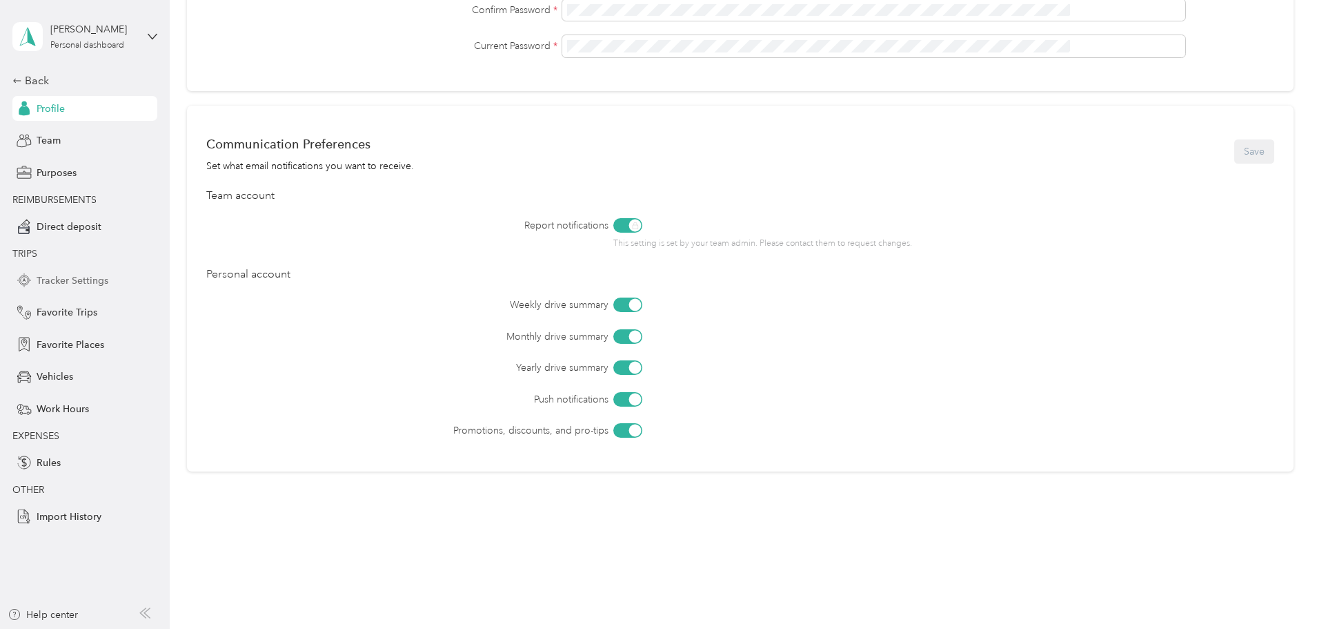
click at [75, 278] on span "Tracker Settings" at bounding box center [73, 280] width 72 height 14
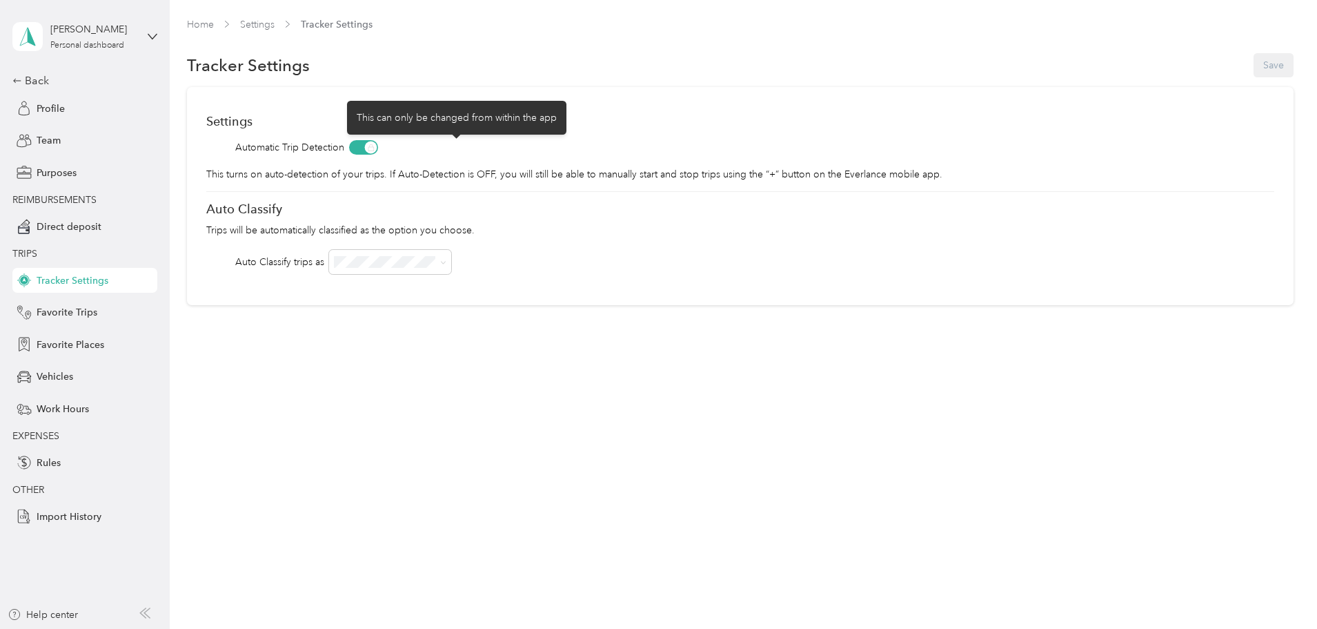
click at [378, 145] on span at bounding box center [363, 147] width 29 height 14
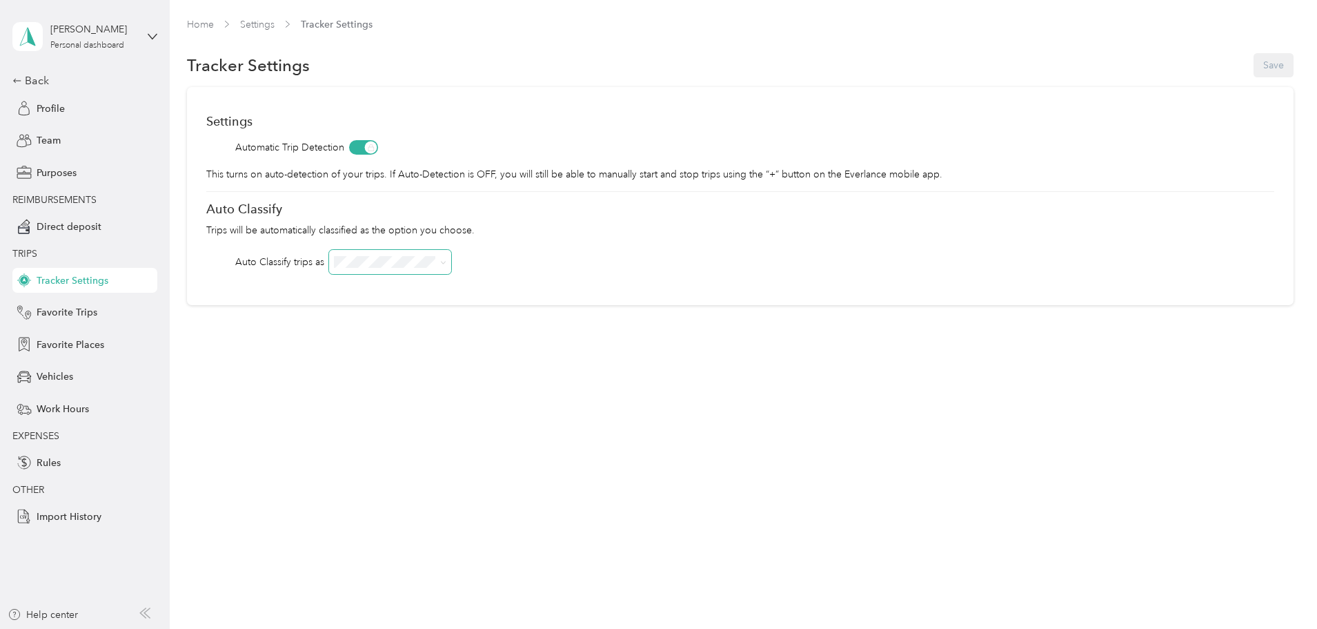
click at [446, 264] on icon at bounding box center [443, 262] width 6 height 6
click at [48, 310] on span "Favorite Trips" at bounding box center [67, 312] width 61 height 14
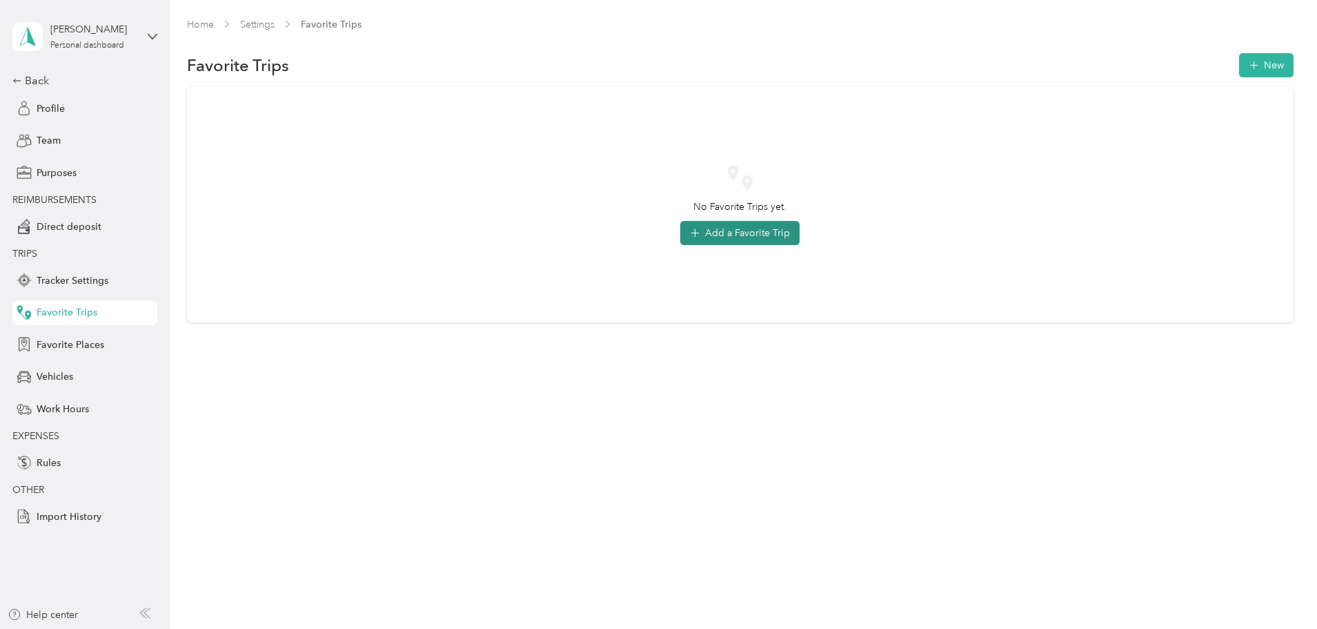
click at [756, 230] on button "Add a Favorite Trip" at bounding box center [739, 233] width 119 height 24
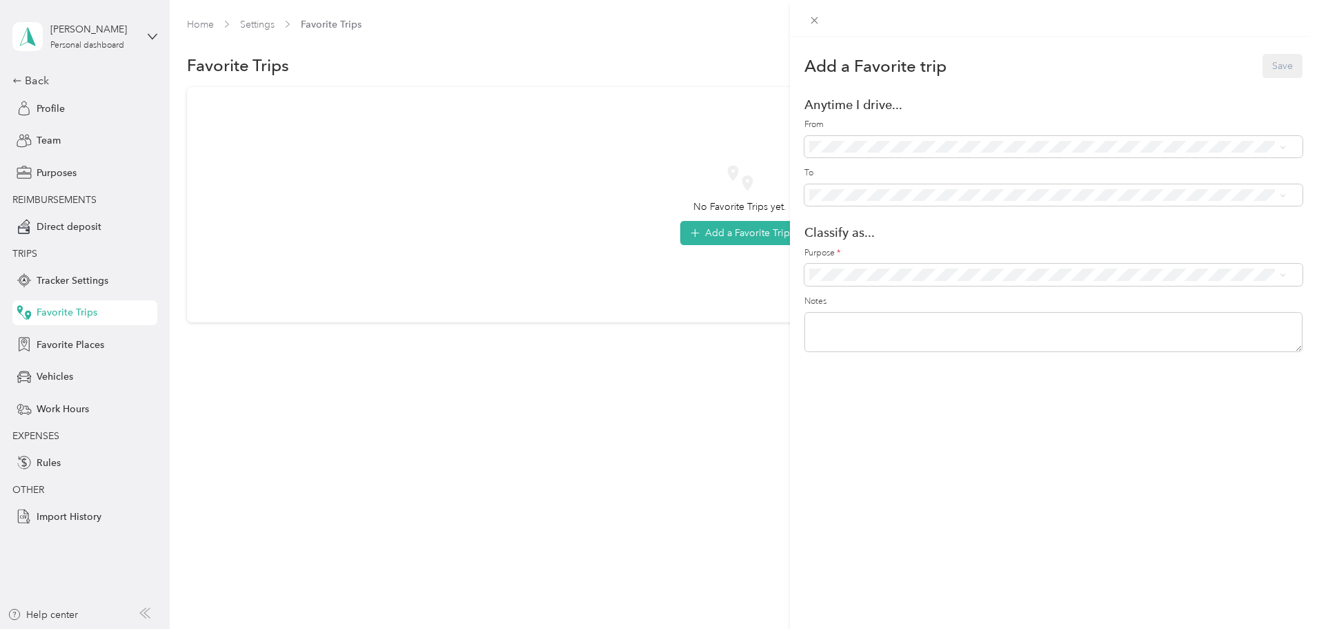
click at [875, 295] on span "Option Care Health" at bounding box center [1060, 297] width 442 height 14
click at [1275, 68] on button "Save" at bounding box center [1283, 66] width 40 height 24
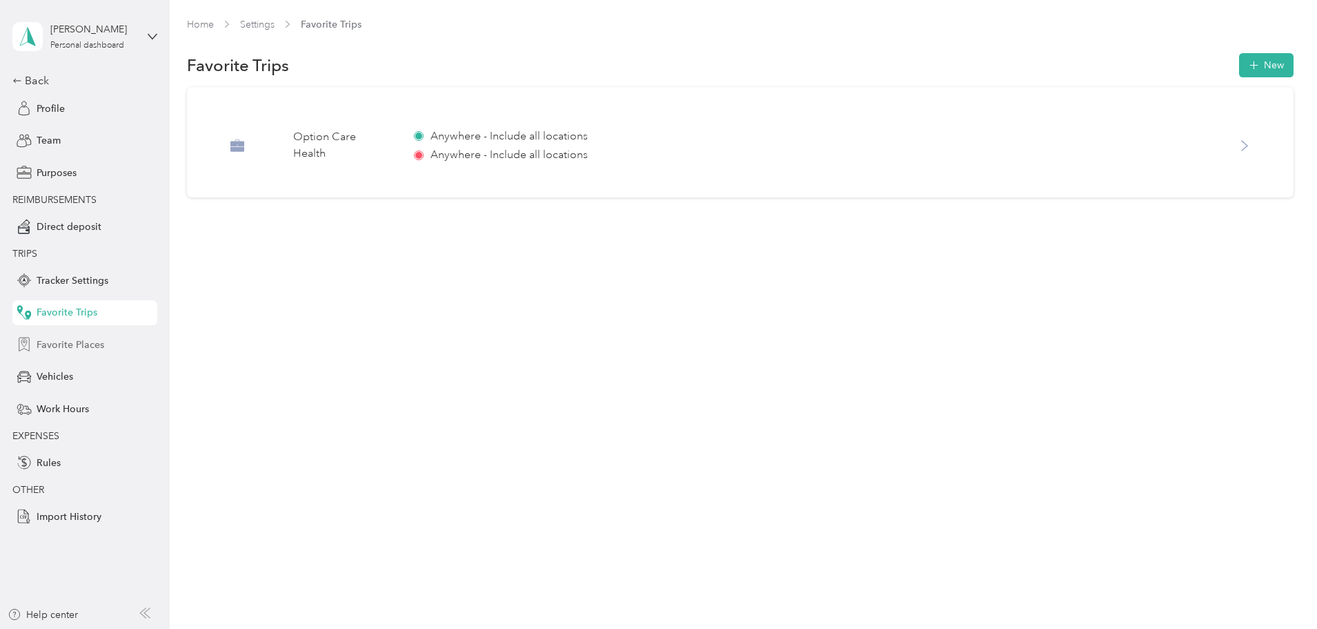
click at [69, 348] on span "Favorite Places" at bounding box center [71, 344] width 68 height 14
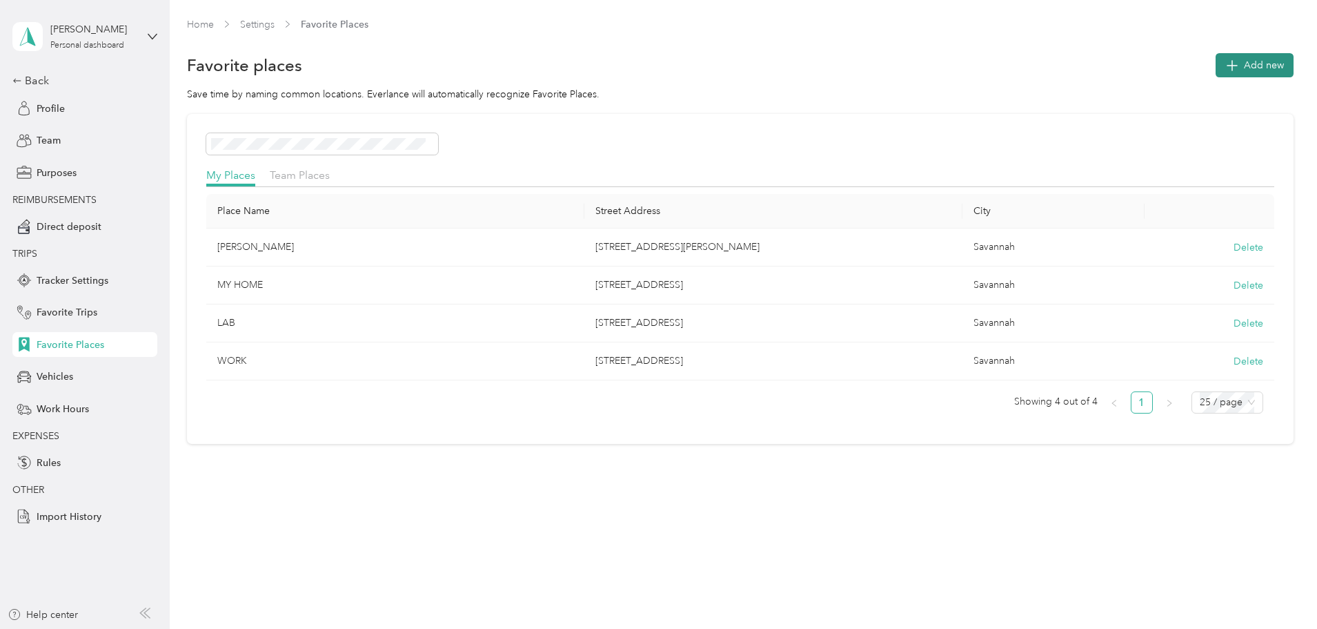
click at [1244, 69] on span "Add new" at bounding box center [1264, 65] width 40 height 14
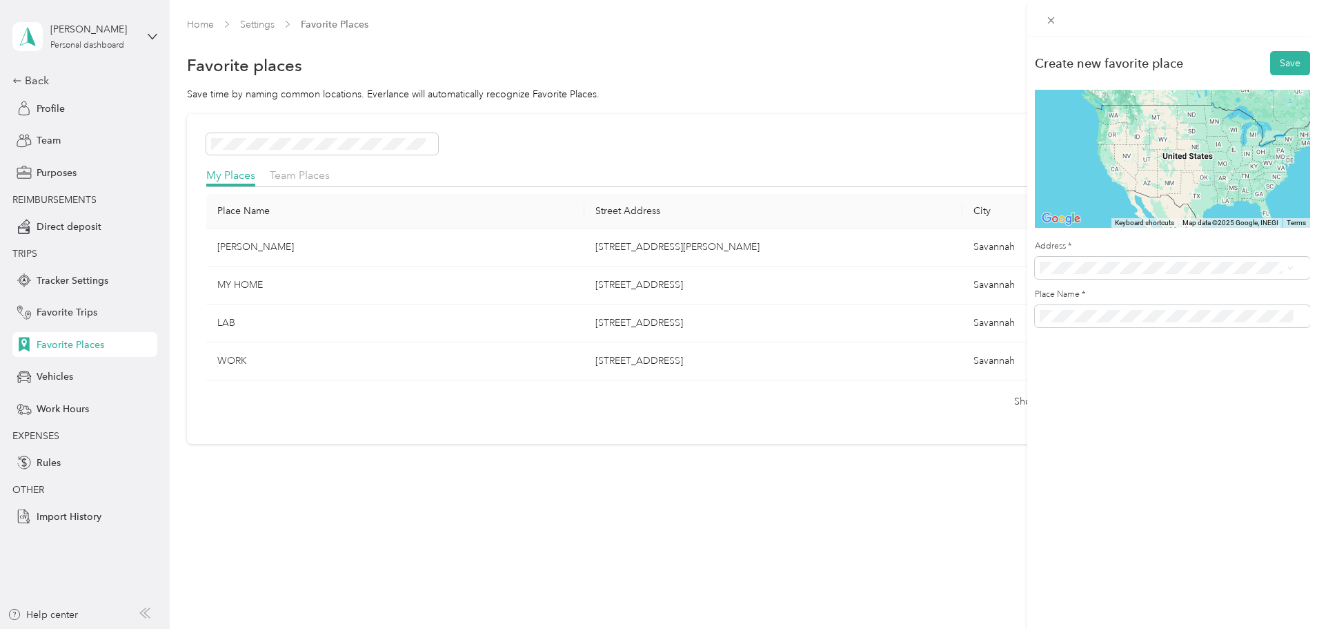
click at [1110, 317] on span "[STREET_ADDRESS][US_STATE]" at bounding box center [1135, 317] width 138 height 12
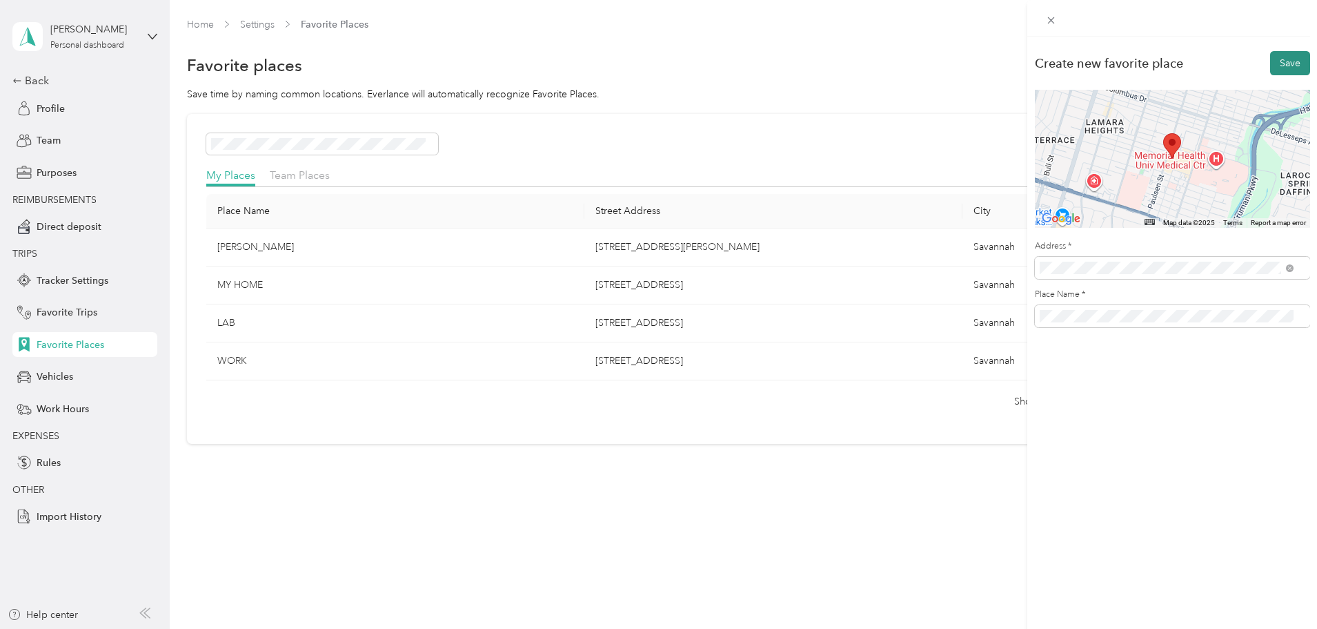
click at [1273, 60] on button "Save" at bounding box center [1290, 63] width 40 height 24
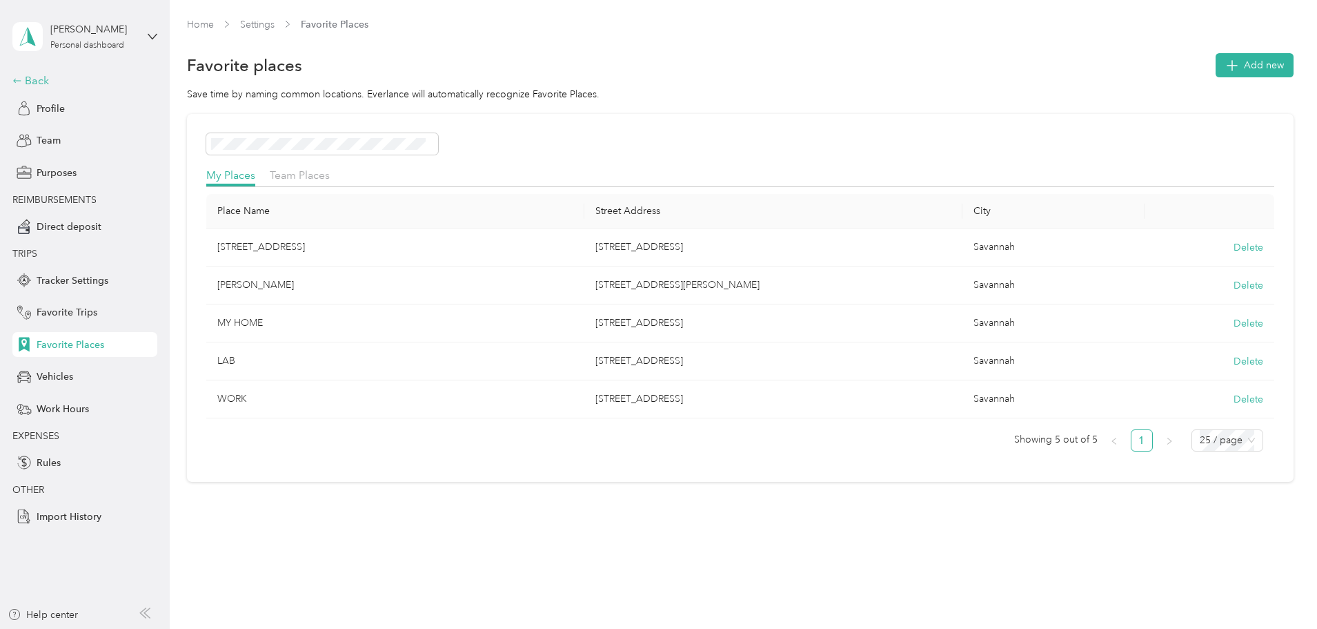
click at [15, 84] on icon at bounding box center [17, 81] width 10 height 10
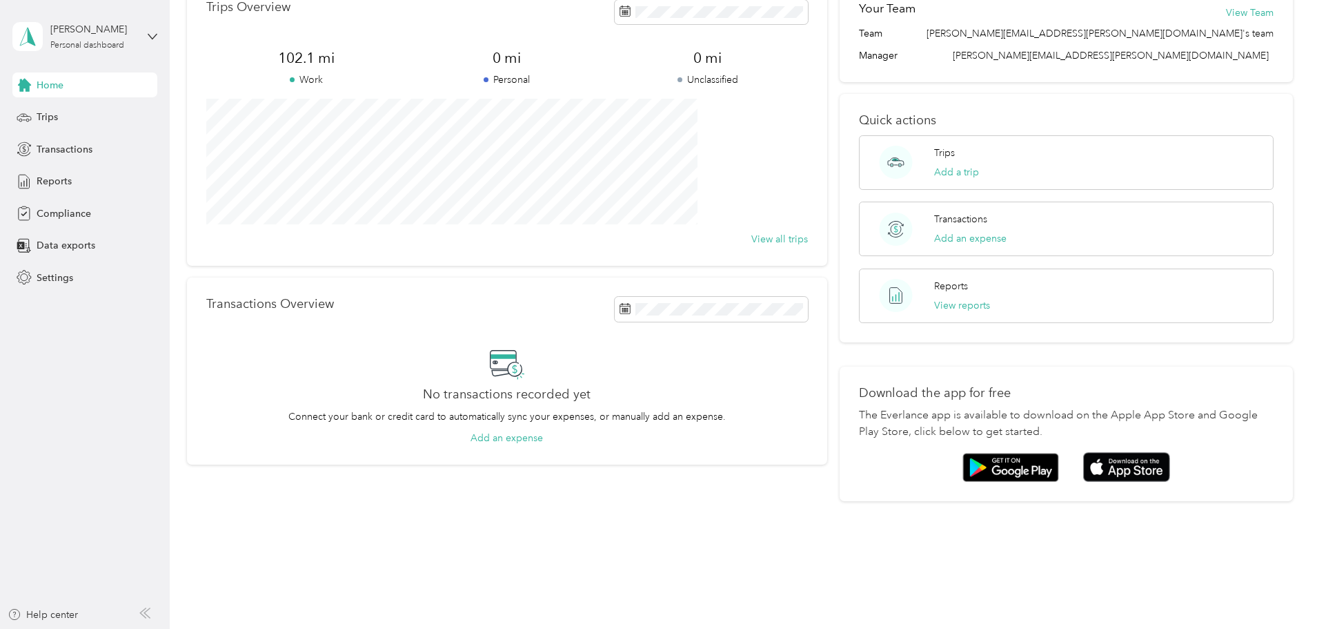
scroll to position [95, 0]
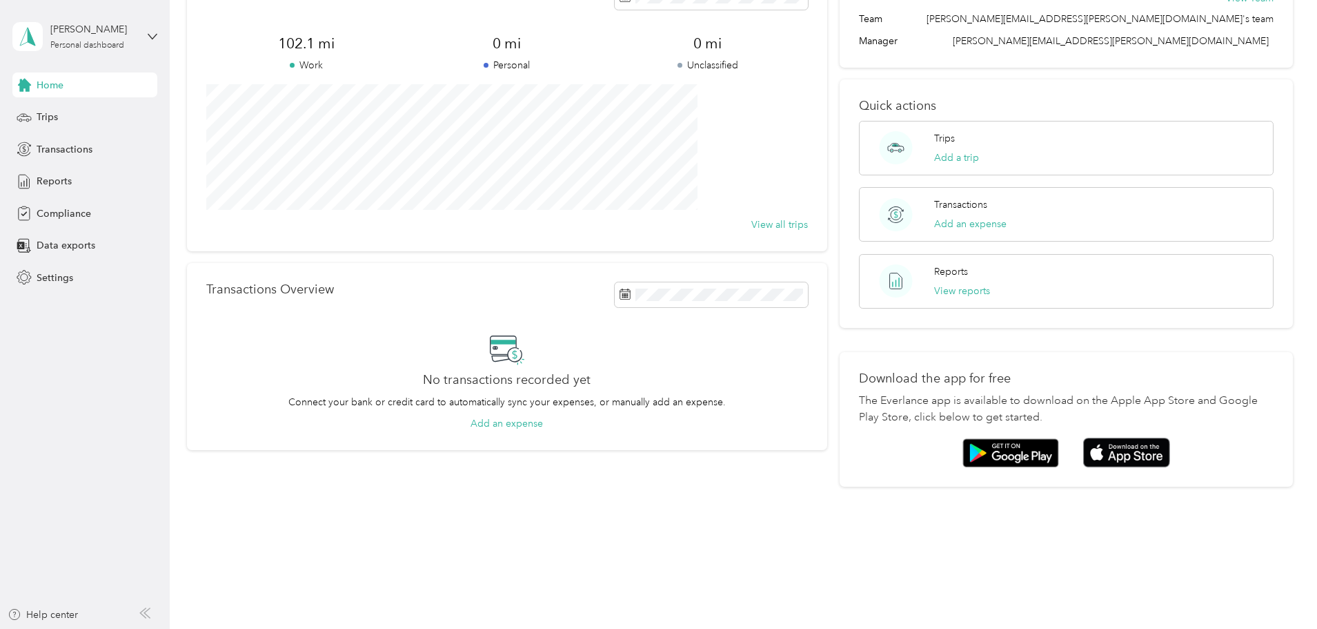
click at [1231, 274] on div "Trips Overview 102.1 mi Work 0 mi Personal 0 mi Unclassified View all trips Tra…" at bounding box center [740, 226] width 1107 height 520
click at [949, 159] on button "Add a trip" at bounding box center [956, 157] width 45 height 14
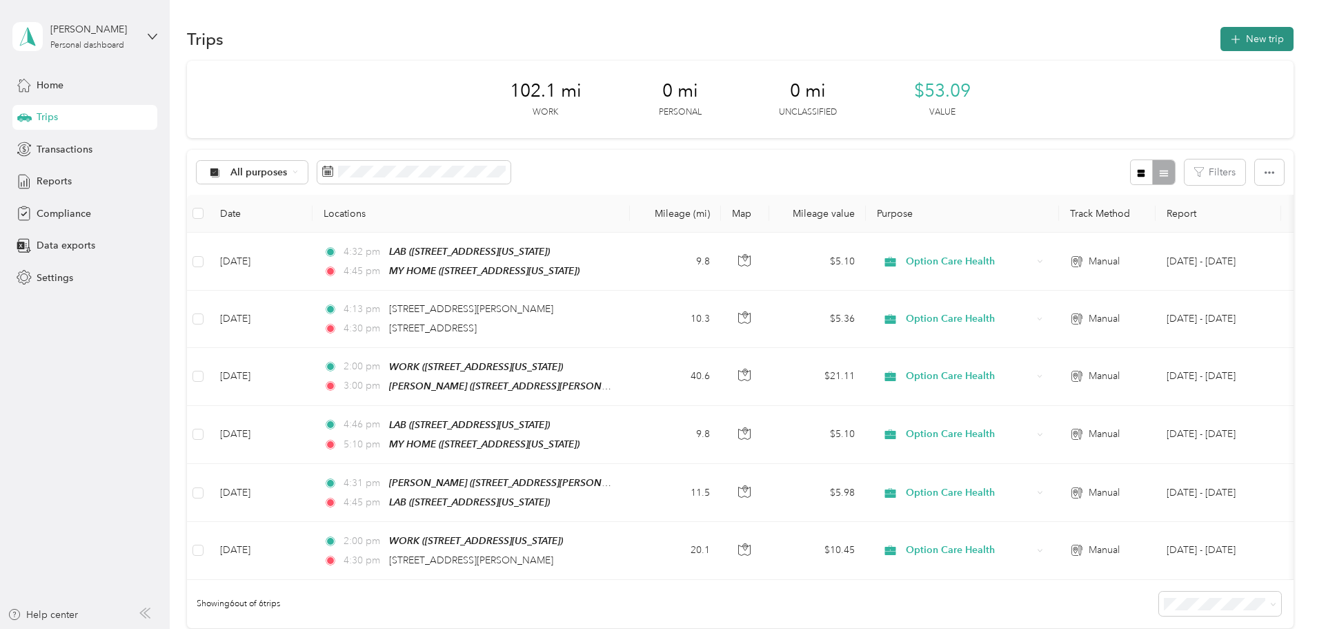
click at [1221, 39] on button "New trip" at bounding box center [1257, 39] width 73 height 24
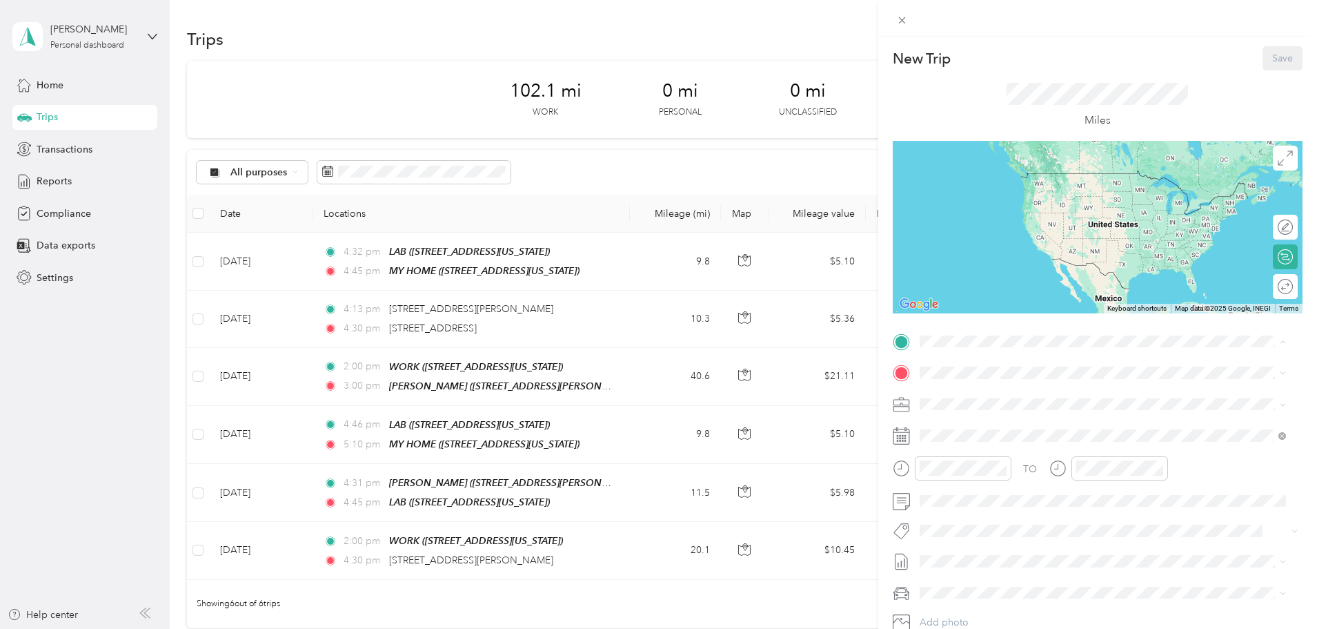
click at [963, 410] on span "[STREET_ADDRESS][US_STATE]" at bounding box center [1014, 412] width 138 height 12
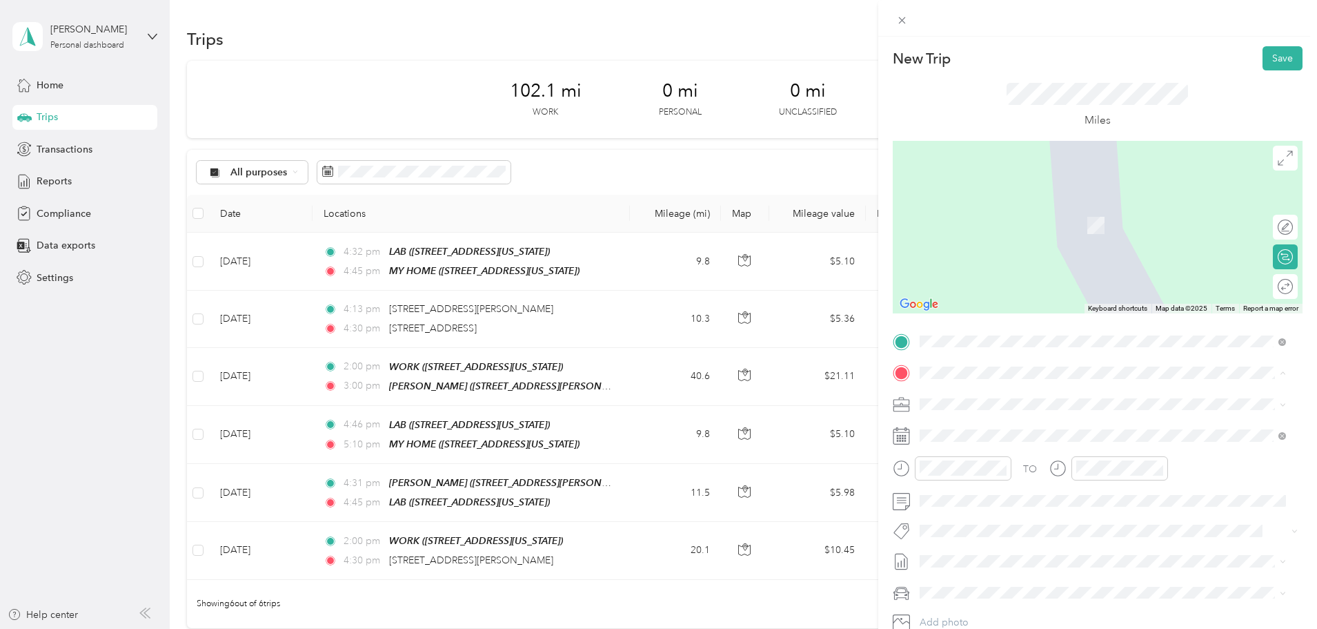
click at [982, 493] on div "[PERSON_NAME] [STREET_ADDRESS][PERSON_NAME][PERSON_NAME][US_STATE]" at bounding box center [1052, 478] width 215 height 29
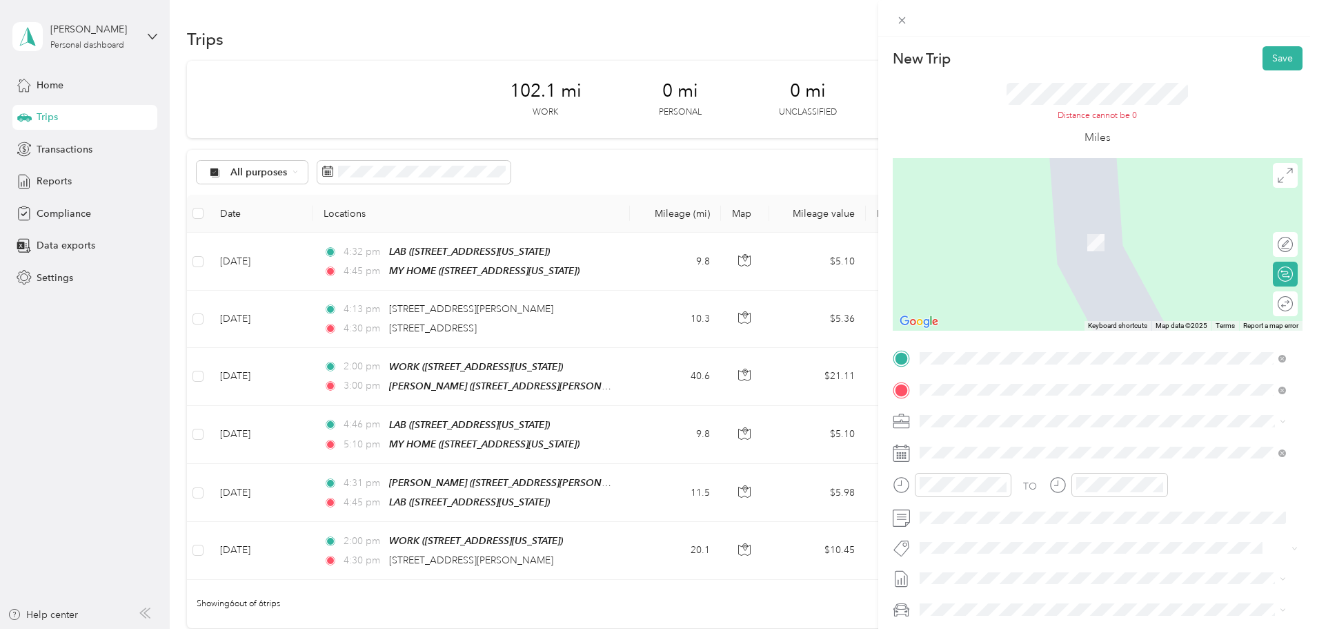
click at [1103, 117] on div "Distance cannot be 0" at bounding box center [1097, 116] width 181 height 12
click at [904, 24] on icon at bounding box center [902, 20] width 12 height 12
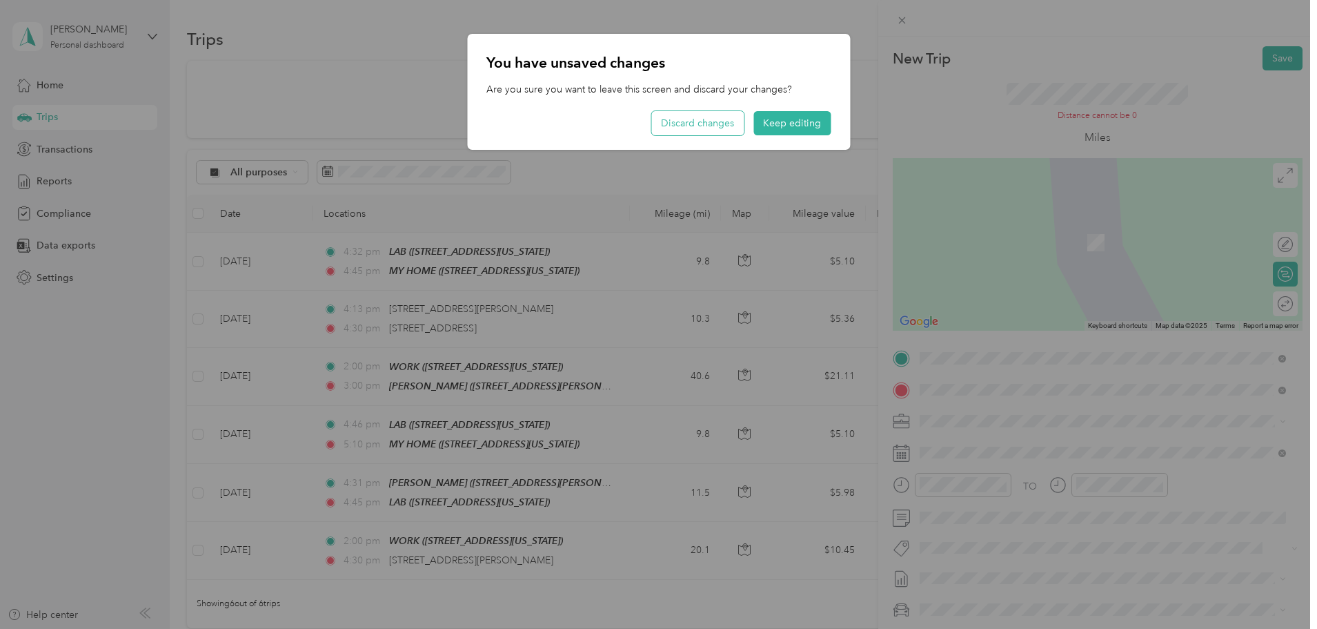
click at [697, 126] on button "Discard changes" at bounding box center [697, 123] width 92 height 24
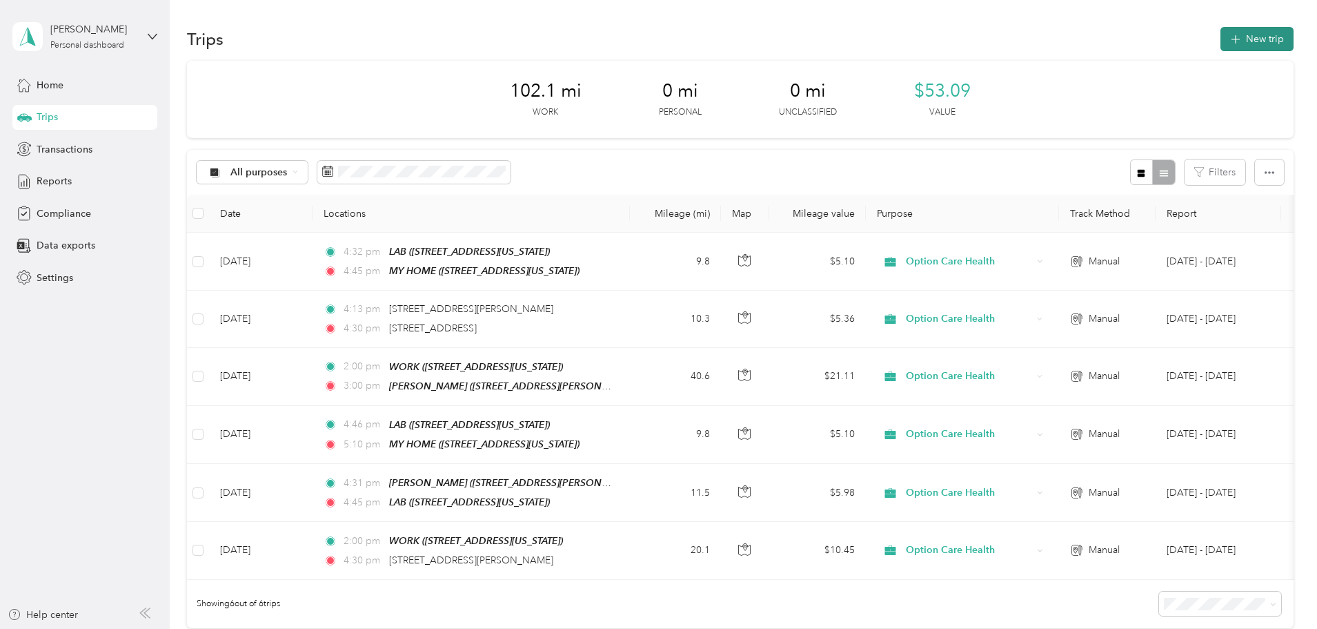
click at [1221, 38] on button "New trip" at bounding box center [1257, 39] width 73 height 24
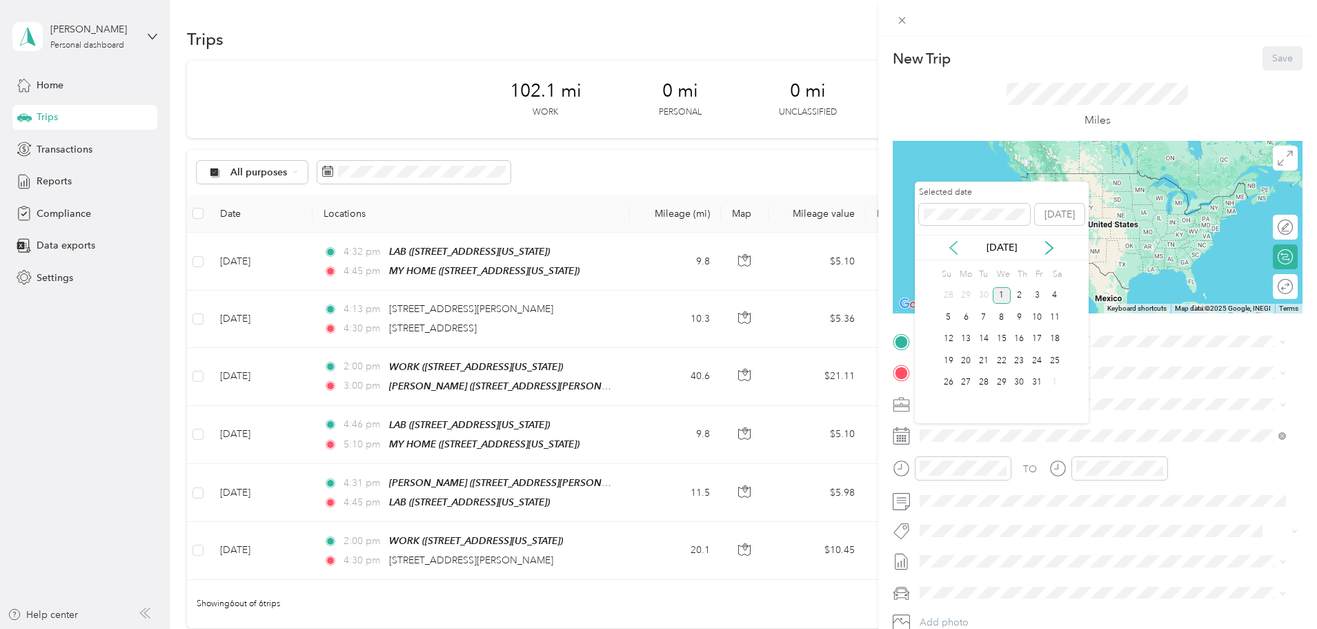
click at [954, 250] on icon at bounding box center [953, 248] width 7 height 12
click at [983, 292] on div "2" at bounding box center [984, 295] width 18 height 17
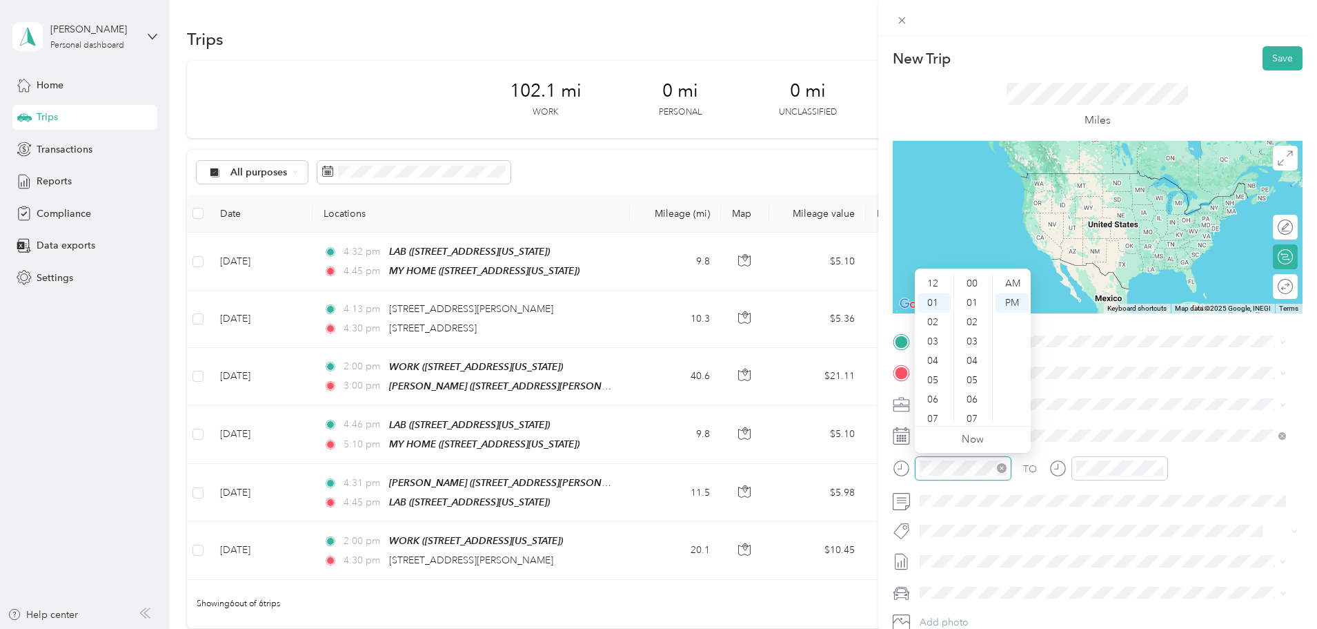
scroll to position [18, 0]
click at [934, 301] on div "02" at bounding box center [934, 304] width 33 height 19
click at [968, 278] on div "00" at bounding box center [973, 283] width 33 height 19
click at [1059, 328] on div "New Trip Save This trip cannot be edited because it is either under review, app…" at bounding box center [1098, 355] width 410 height 618
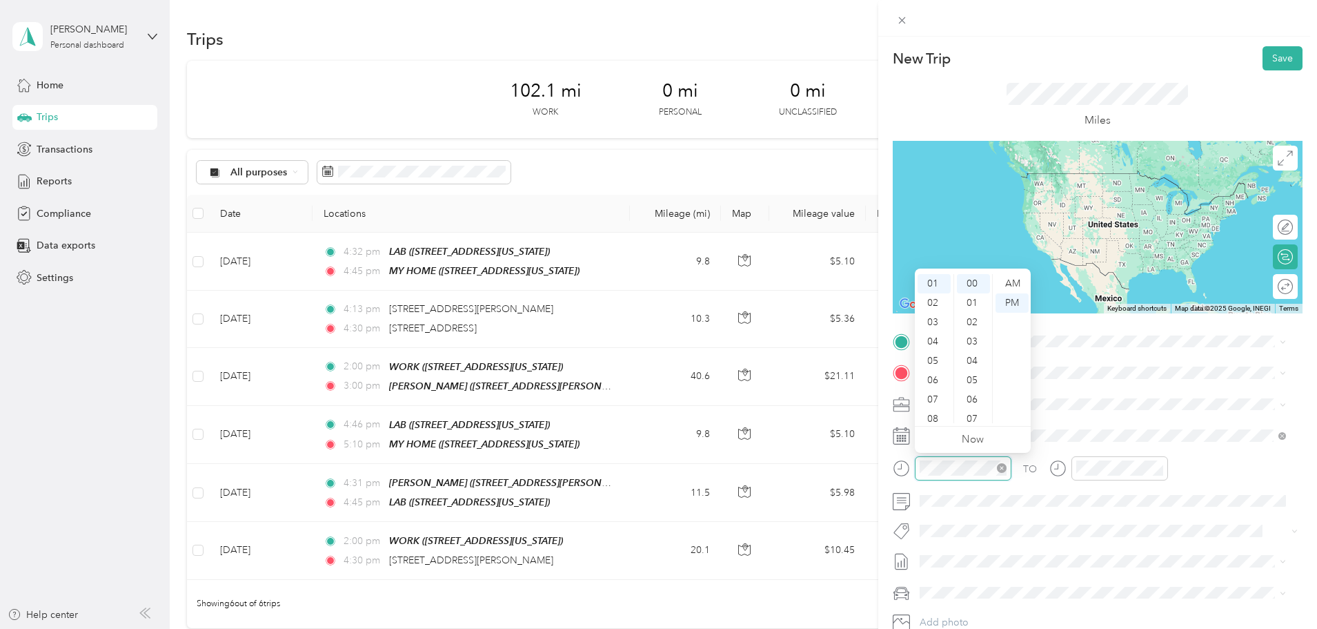
scroll to position [37, 0]
click at [1080, 320] on div "New Trip Save This trip cannot be edited because it is either under review, app…" at bounding box center [1098, 355] width 410 height 618
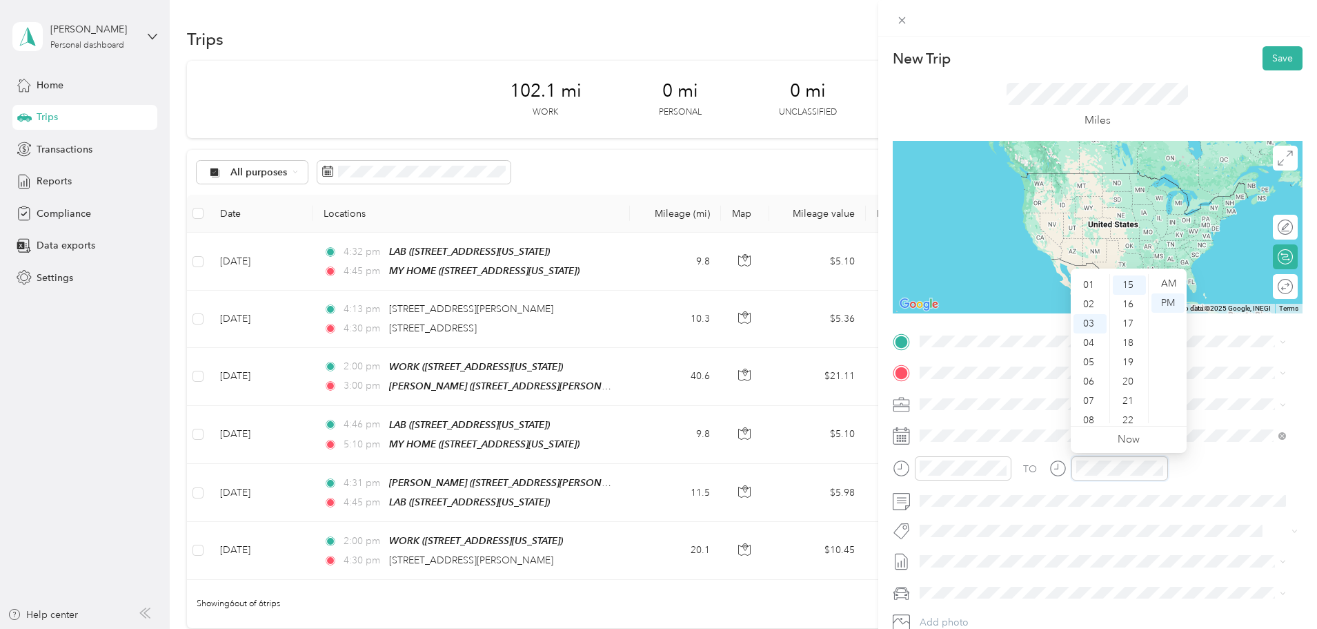
scroll to position [57, 0]
click at [1199, 101] on div "Miles" at bounding box center [1098, 105] width 410 height 70
click at [988, 413] on div "WORK [STREET_ADDRESS][US_STATE]" at bounding box center [1014, 404] width 138 height 29
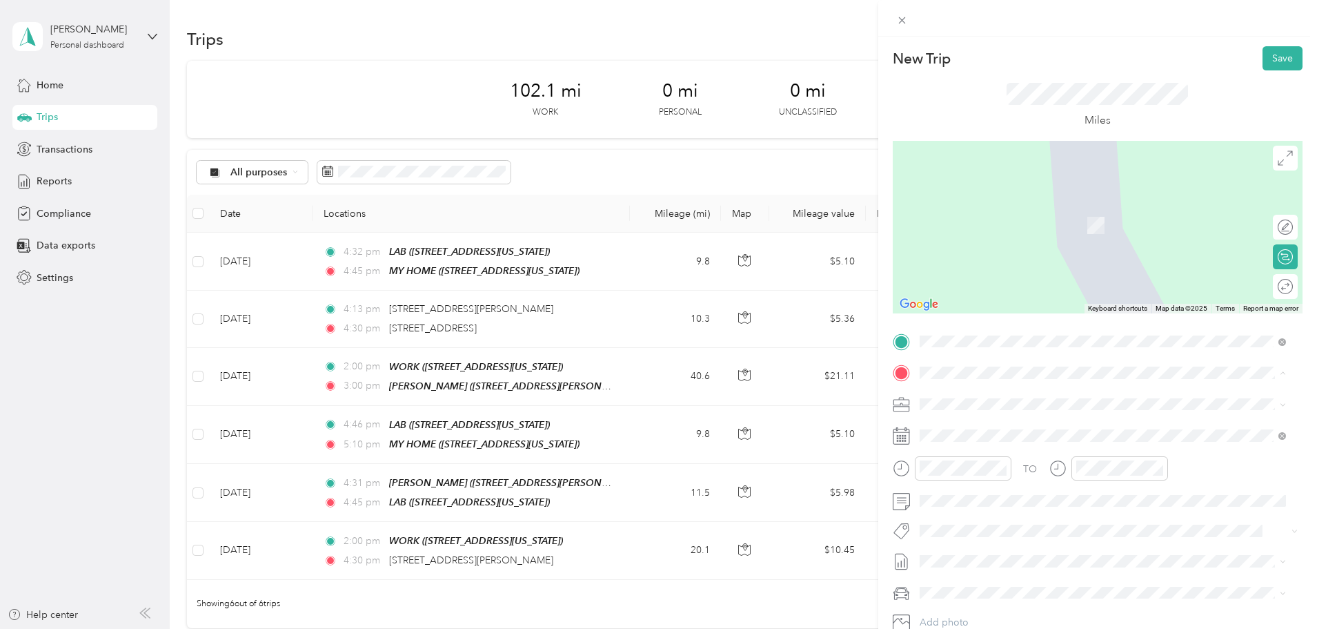
click at [994, 491] on div "[PERSON_NAME] [STREET_ADDRESS][PERSON_NAME][PERSON_NAME][US_STATE]" at bounding box center [1052, 478] width 215 height 29
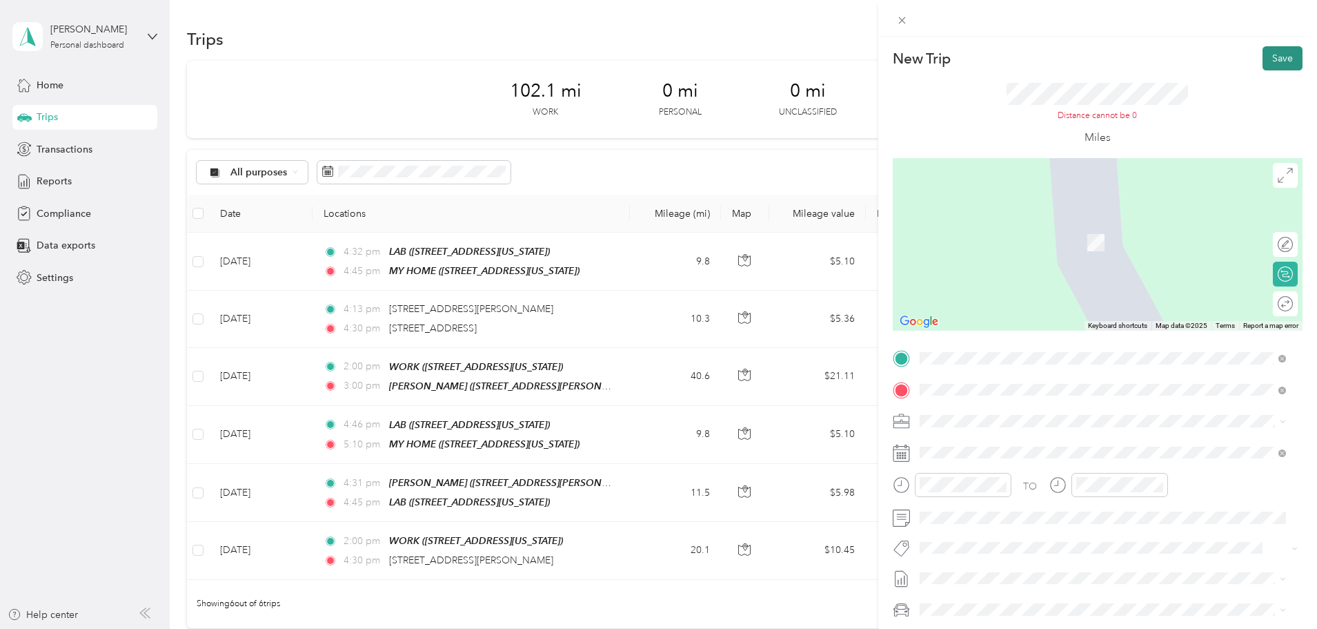
click at [1273, 53] on button "Save" at bounding box center [1283, 58] width 40 height 24
click at [1272, 57] on button "Save" at bounding box center [1283, 58] width 40 height 24
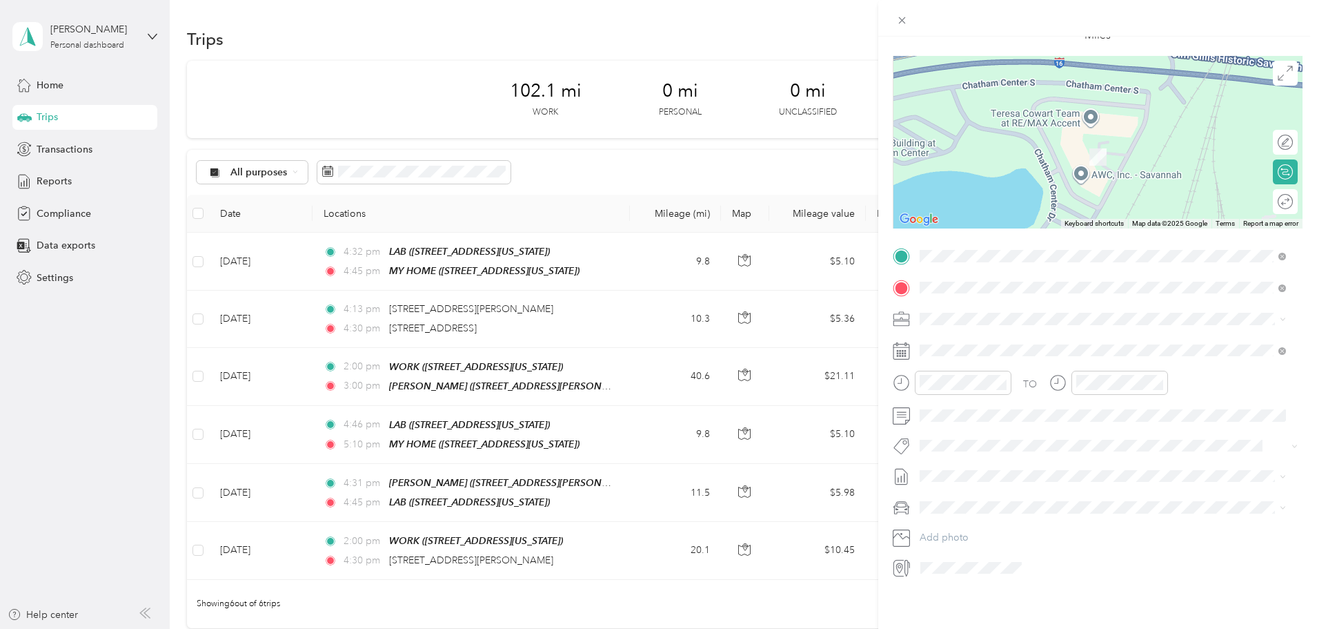
scroll to position [0, 0]
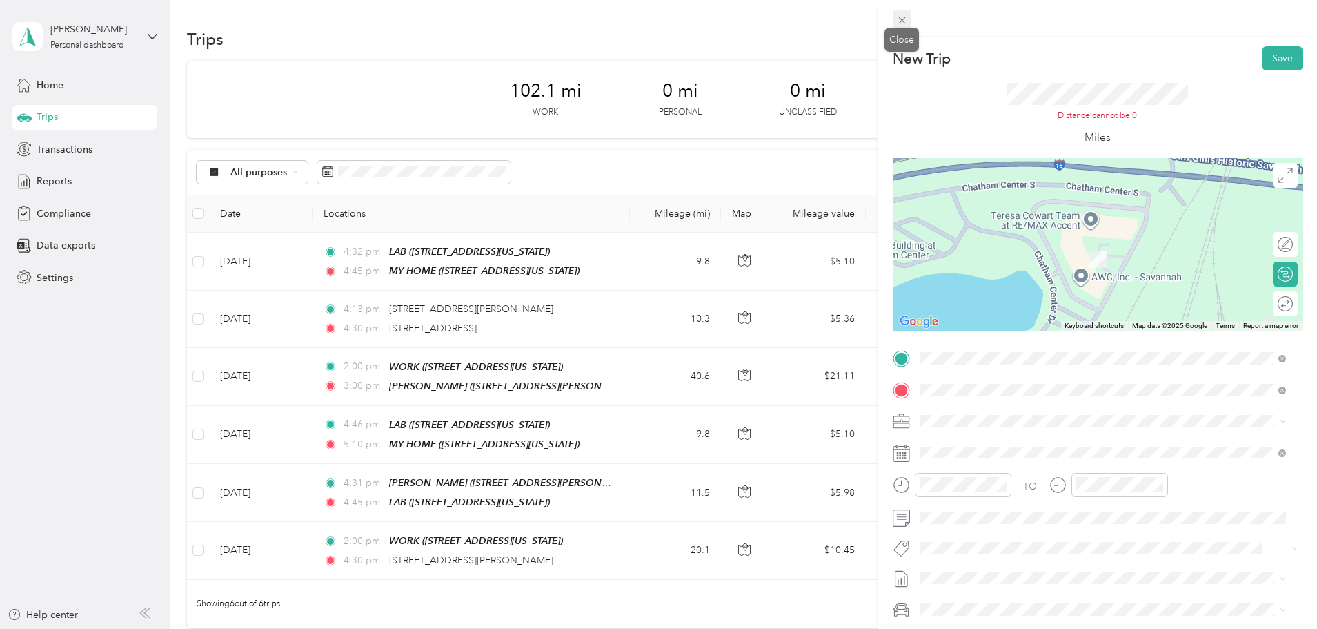
click at [896, 14] on span at bounding box center [902, 19] width 19 height 19
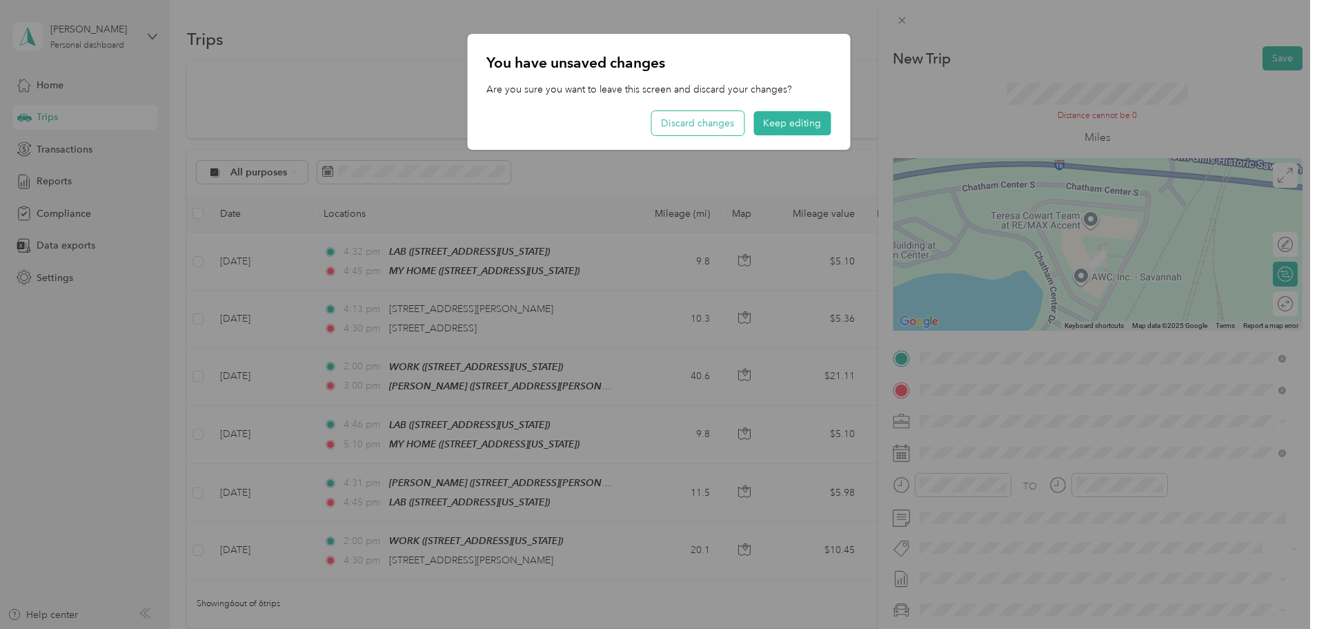
click at [711, 120] on button "Discard changes" at bounding box center [697, 123] width 92 height 24
